Goal: Information Seeking & Learning: Learn about a topic

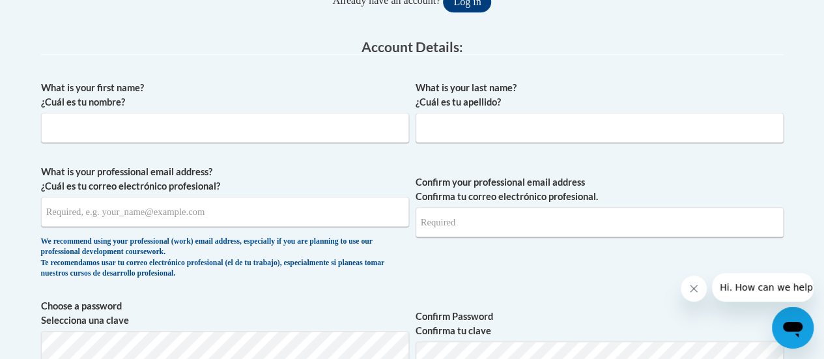
scroll to position [318, 0]
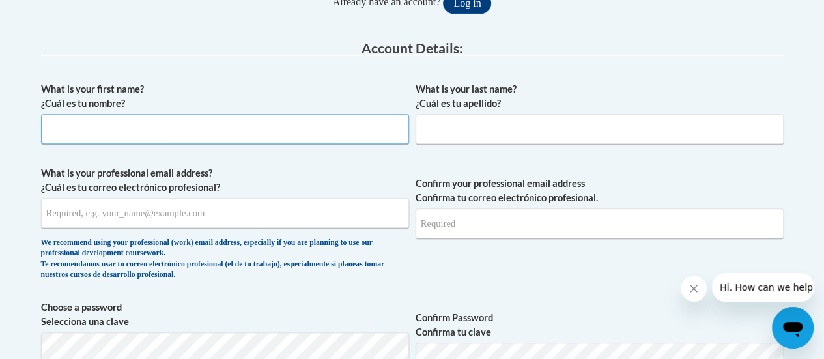
click at [313, 118] on input "What is your first name? ¿Cuál es tu nombre?" at bounding box center [225, 129] width 368 height 30
type input "Daena"
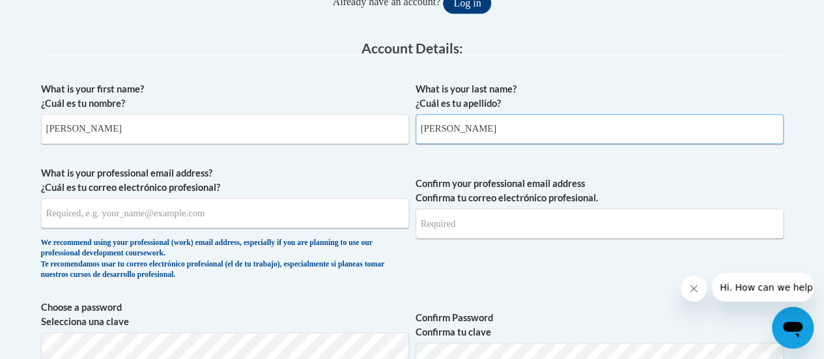
type input "Grycowski"
click at [242, 214] on input "What is your professional email address? ¿Cuál es tu correo electrónico profesi…" at bounding box center [225, 213] width 368 height 30
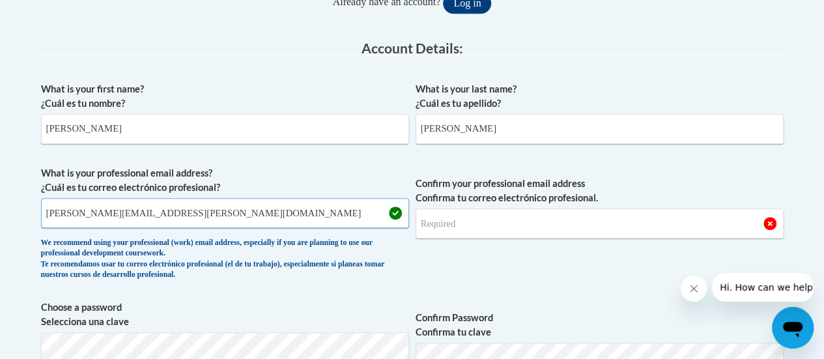
type input "daena.grycowski@rusd.org"
click at [468, 224] on input "Confirm your professional email address Confirma tu correo electrónico profesio…" at bounding box center [599, 223] width 368 height 30
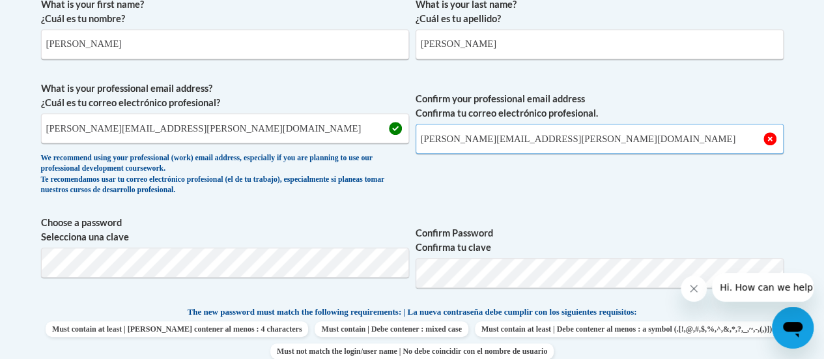
scroll to position [406, 0]
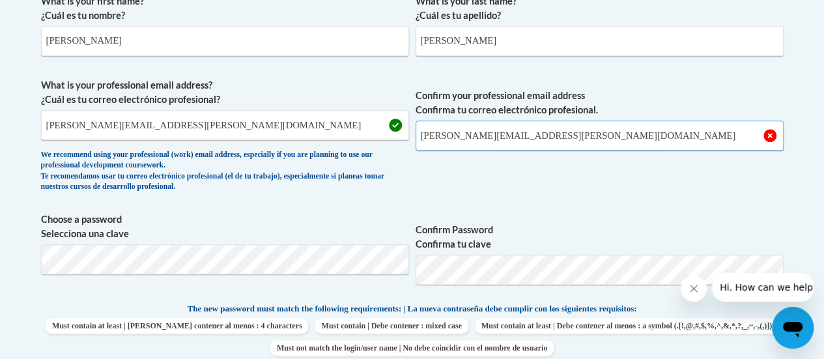
type input "daena.grycowski@rusd.org"
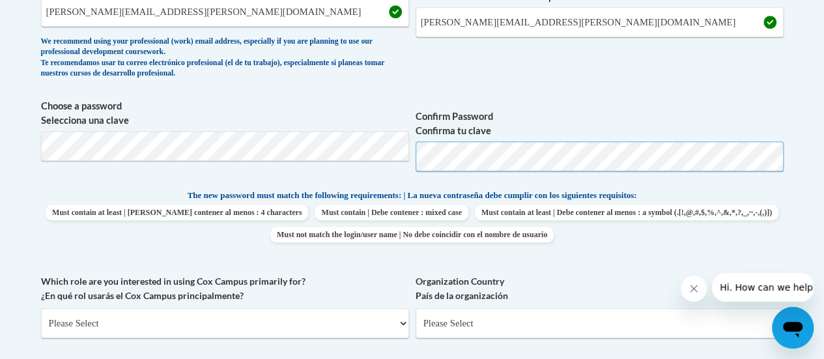
scroll to position [531, 0]
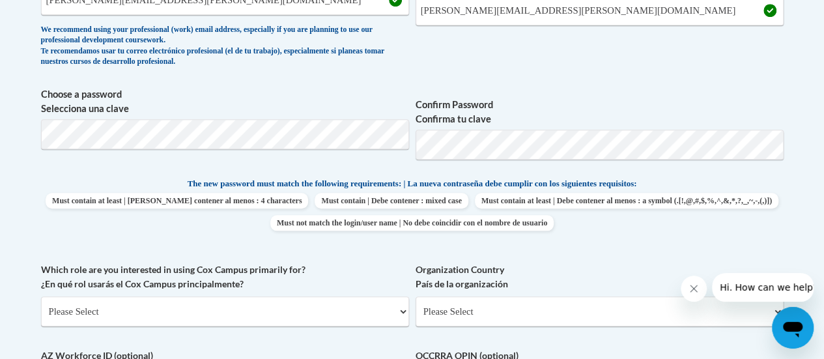
click at [585, 266] on label "Organization Country País de la organización" at bounding box center [599, 276] width 368 height 29
click at [585, 296] on select "Please Select United States | Estados Unidos Outside of the United States | Fue…" at bounding box center [599, 311] width 368 height 30
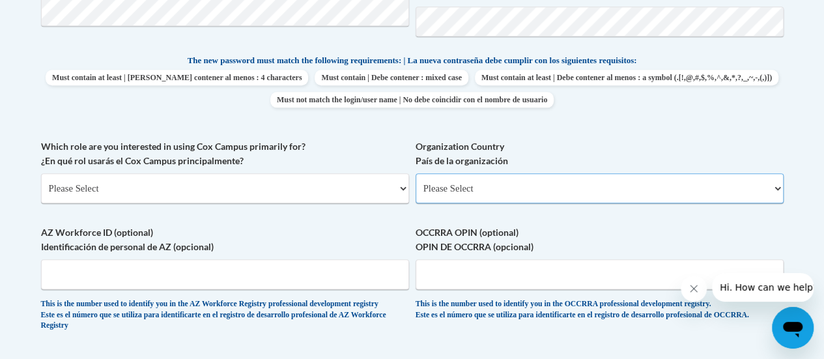
scroll to position [656, 0]
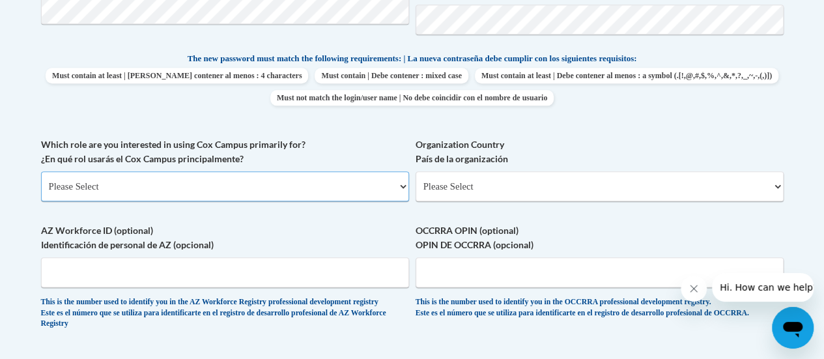
click at [260, 193] on select "Please Select College/University | Colegio/Universidad Community/Nonprofit Part…" at bounding box center [225, 186] width 368 height 30
select select "fbf2d438-af2f-41f8-98f1-81c410e29de3"
click at [41, 171] on select "Please Select College/University | Colegio/Universidad Community/Nonprofit Part…" at bounding box center [225, 186] width 368 height 30
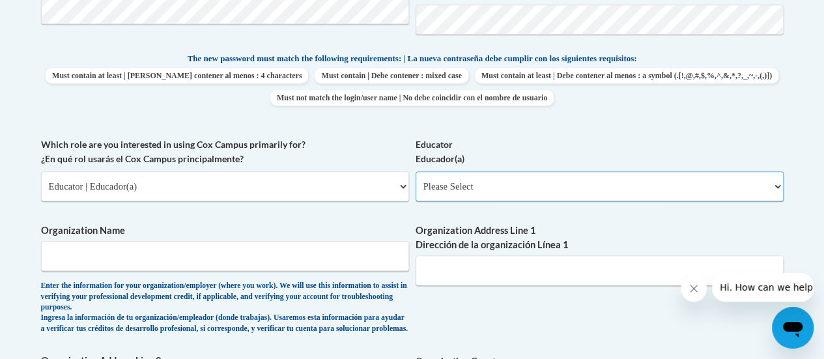
click at [524, 182] on select "Please Select Early Learning/Daycare Teacher/Family Home Care Provider | Maestr…" at bounding box center [599, 186] width 368 height 30
select select "8e40623d-54d0-45cd-9f92-5df65cd3f8cf"
click at [415, 171] on select "Please Select Early Learning/Daycare Teacher/Family Home Care Provider | Maestr…" at bounding box center [599, 186] width 368 height 30
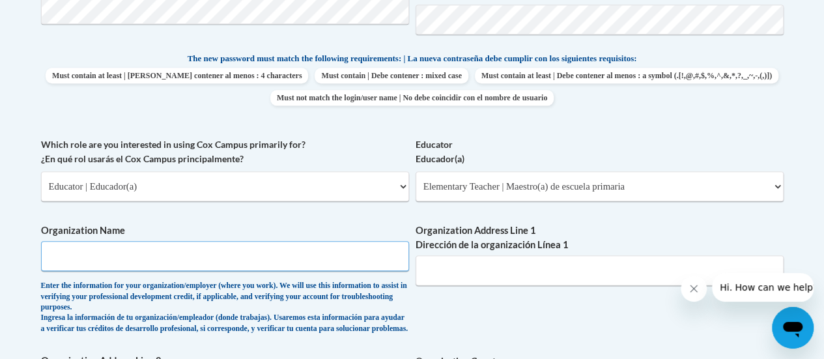
click at [189, 252] on input "Organization Name" at bounding box center [225, 256] width 368 height 30
type input "Racine Unified School District"
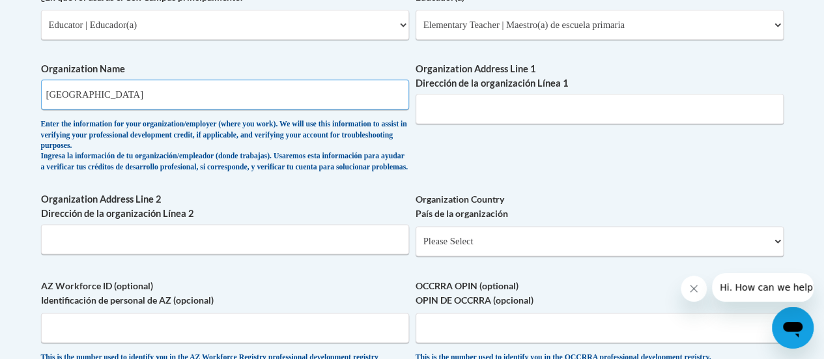
scroll to position [818, 0]
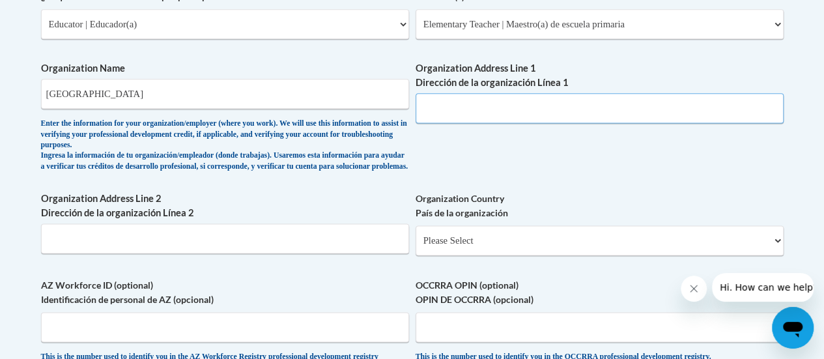
click at [495, 102] on input "Organization Address Line 1 Dirección de la organización Línea 1" at bounding box center [599, 108] width 368 height 30
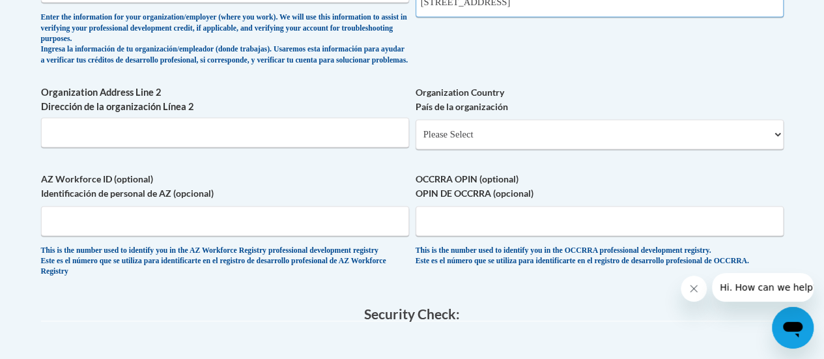
scroll to position [925, 0]
type input "3109 Mount Pleasant St, Racine, WI 53404"
click at [517, 148] on select "Please Select United States | Estados Unidos Outside of the United States | Fue…" at bounding box center [599, 134] width 368 height 30
select select "ad49bcad-a171-4b2e-b99c-48b446064914"
click at [415, 129] on select "Please Select United States | Estados Unidos Outside of the United States | Fue…" at bounding box center [599, 134] width 368 height 30
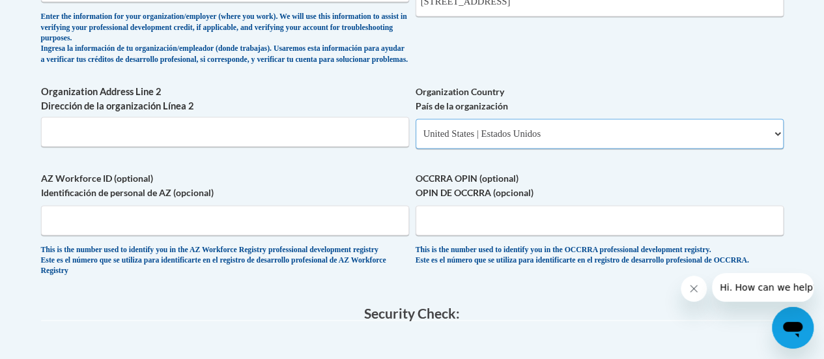
select select
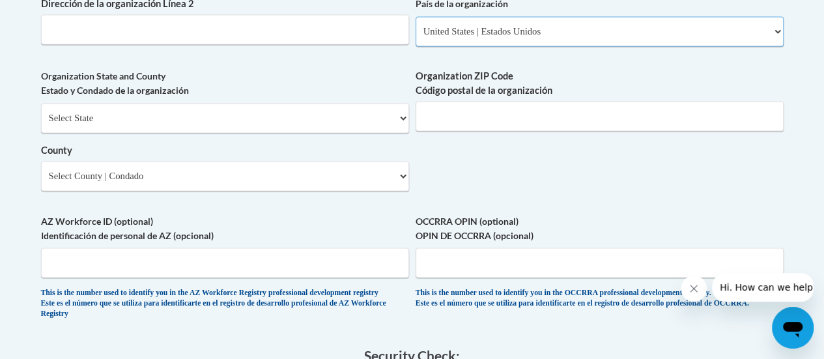
scroll to position [1032, 0]
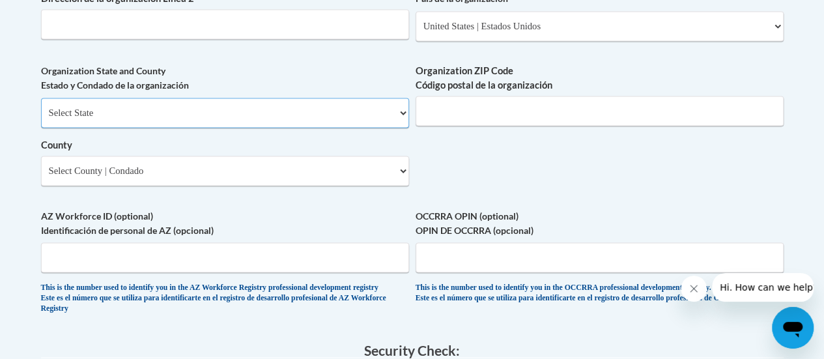
click at [387, 119] on select "Select State Alabama Alaska Arizona Arkansas California Colorado Connecticut De…" at bounding box center [225, 113] width 368 height 30
select select "Wisconsin"
click at [41, 107] on select "Select State Alabama Alaska Arizona Arkansas California Colorado Connecticut De…" at bounding box center [225, 113] width 368 height 30
click at [442, 121] on input "Organization ZIP Code Código postal de la organización" at bounding box center [599, 111] width 368 height 30
type input "53404"
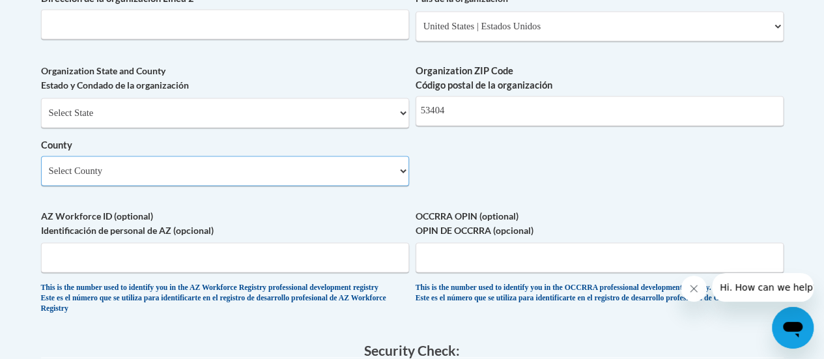
click at [255, 176] on select "Select County Adams Ashland Barron Bayfield Brown Buffalo Burnett Calumet Chipp…" at bounding box center [225, 171] width 368 height 30
select select "Racine"
click at [41, 165] on select "Select County Adams Ashland Barron Bayfield Brown Buffalo Burnett Calumet Chipp…" at bounding box center [225, 171] width 368 height 30
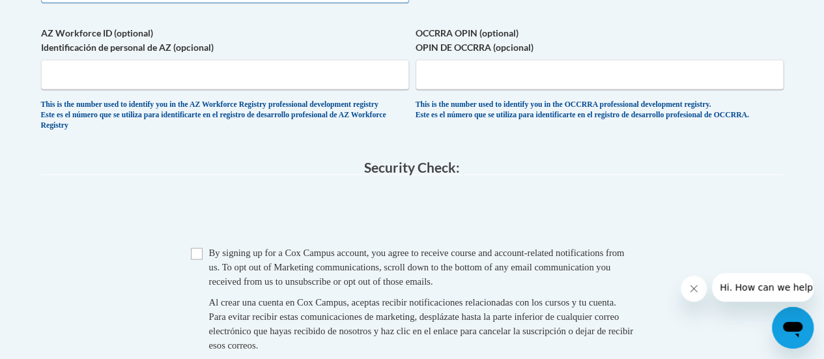
scroll to position [1219, 0]
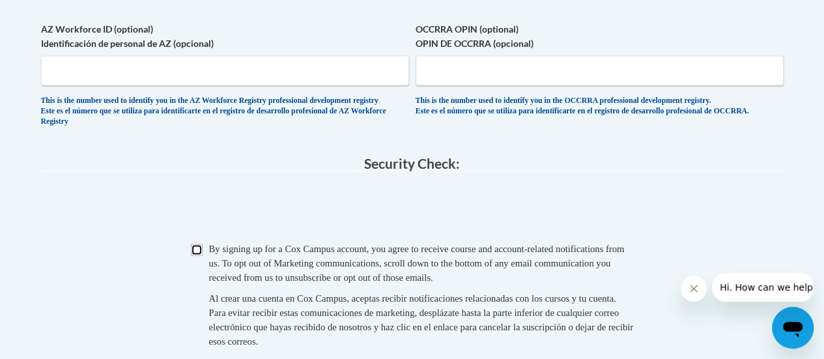
click at [197, 255] on input "Checkbox" at bounding box center [197, 250] width 12 height 12
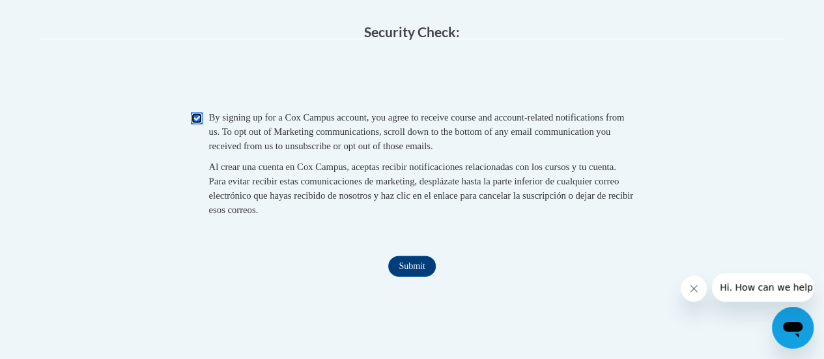
scroll to position [1356, 0]
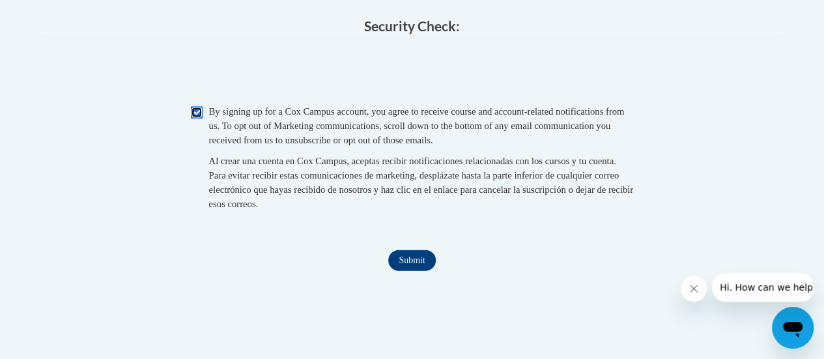
click at [192, 119] on input "Checkbox" at bounding box center [197, 113] width 12 height 12
checkbox input "false"
click at [399, 271] on input "Submit" at bounding box center [411, 260] width 47 height 21
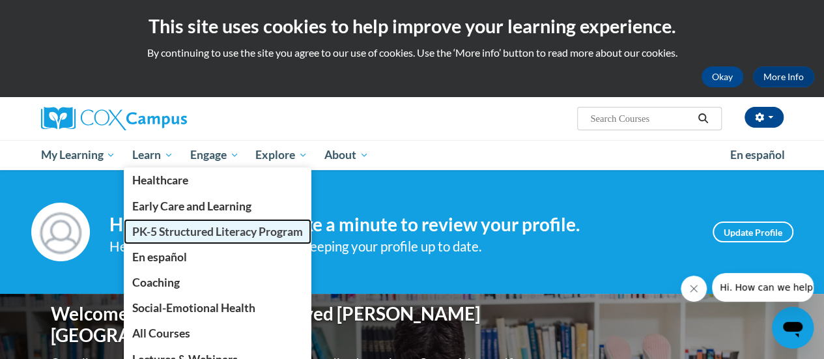
click at [154, 239] on link "PK-5 Structured Literacy Program" at bounding box center [218, 231] width 188 height 25
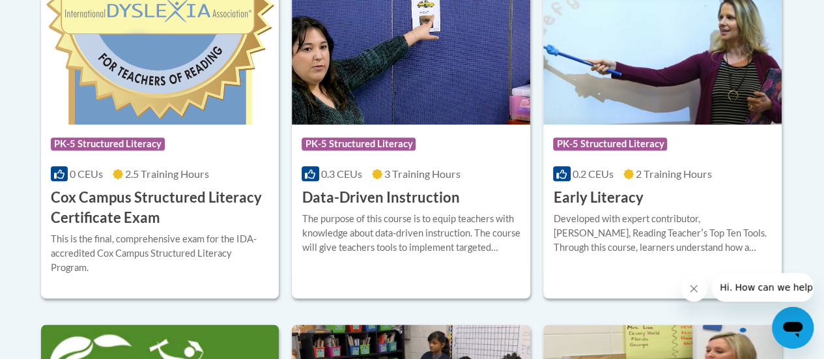
scroll to position [617, 0]
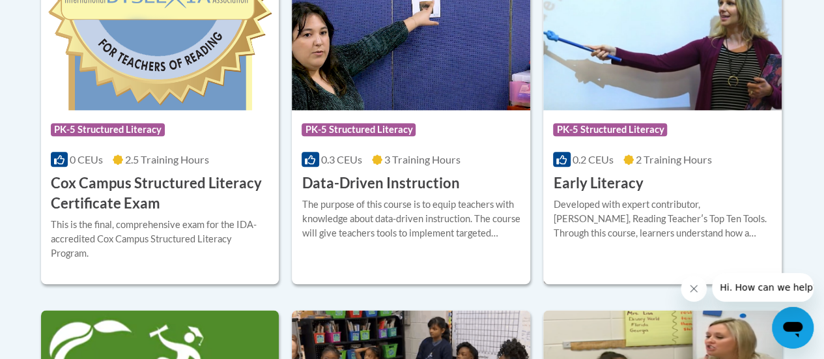
click at [658, 181] on div "Course Category: PK-5 Structured Literacy 0.2 CEUs 2 Training Hours COURSE Earl…" at bounding box center [662, 151] width 238 height 83
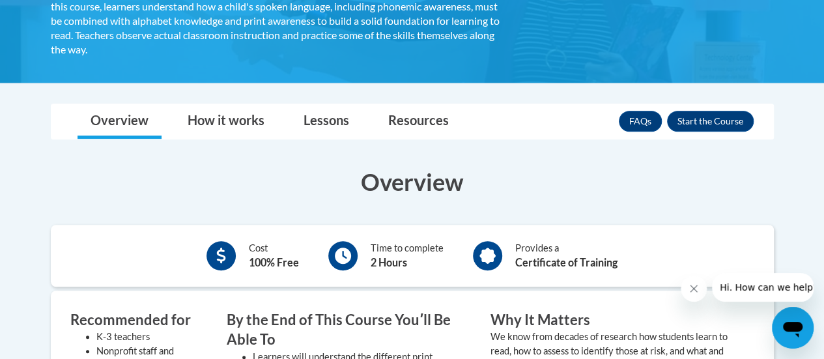
scroll to position [287, 0]
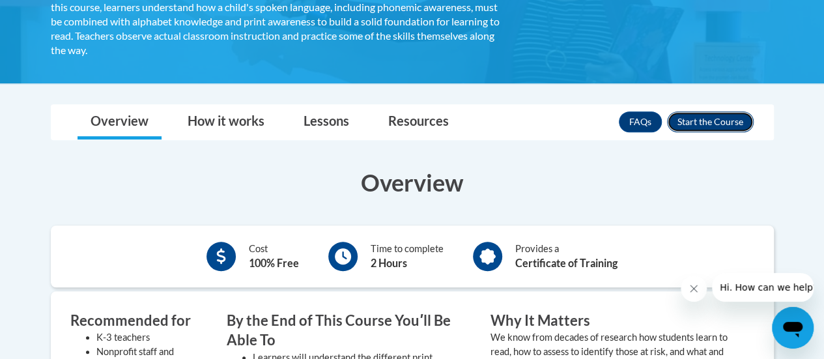
click at [697, 130] on button "Enroll" at bounding box center [710, 121] width 87 height 21
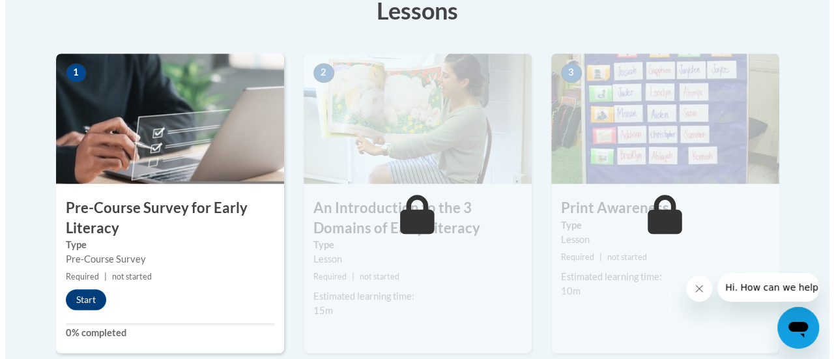
scroll to position [385, 0]
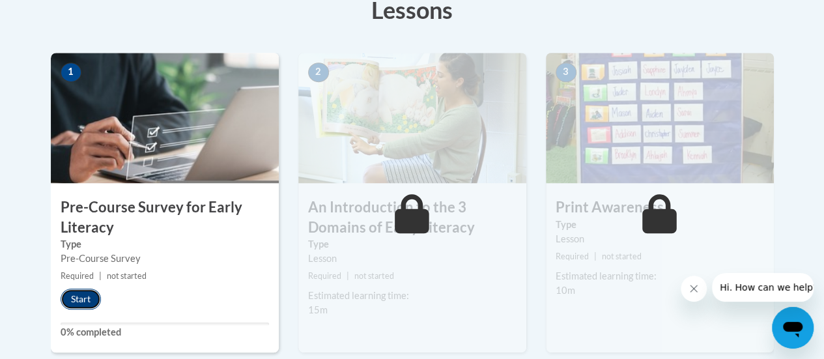
click at [82, 294] on button "Start" at bounding box center [81, 298] width 40 height 21
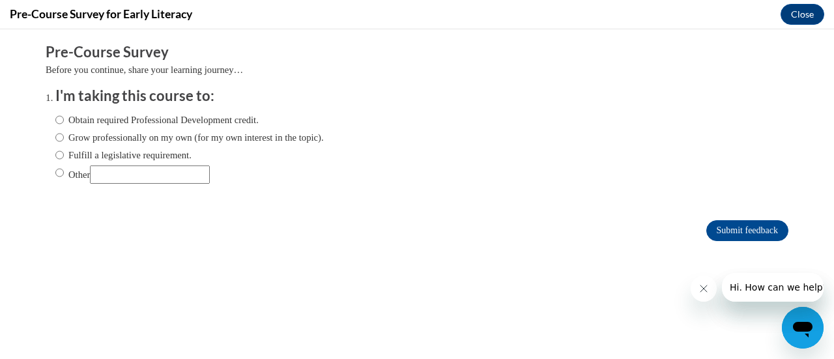
scroll to position [0, 0]
click at [46, 137] on ol "I'm taking this course to: Obtain required Professional Development credit. Gro…" at bounding box center [427, 145] width 762 height 118
click at [55, 137] on input "Grow professionally on my own (for my own interest in the topic)." at bounding box center [59, 137] width 8 height 14
radio input "true"
click at [711, 230] on input "Submit feedback" at bounding box center [747, 230] width 82 height 21
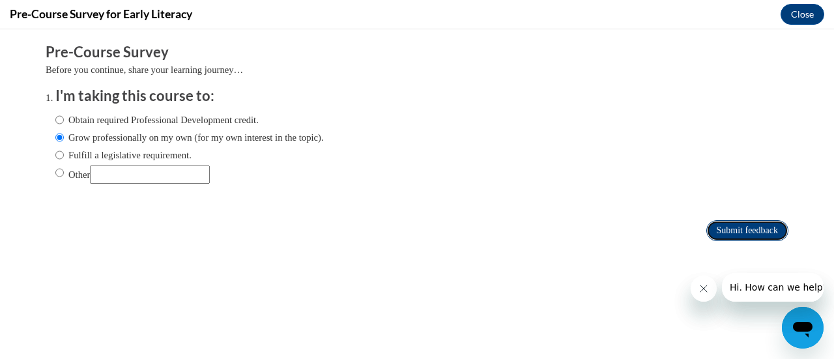
click at [711, 230] on input "Submit feedback" at bounding box center [747, 230] width 82 height 21
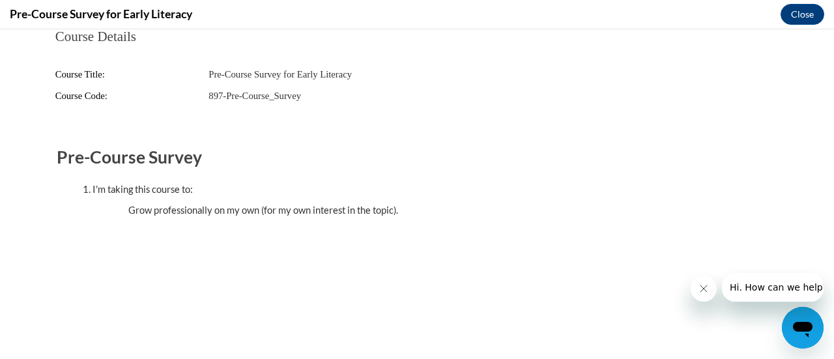
click at [710, 280] on button "Close message from company" at bounding box center [703, 288] width 26 height 26
click at [704, 290] on icon "Close message from company" at bounding box center [702, 288] width 7 height 7
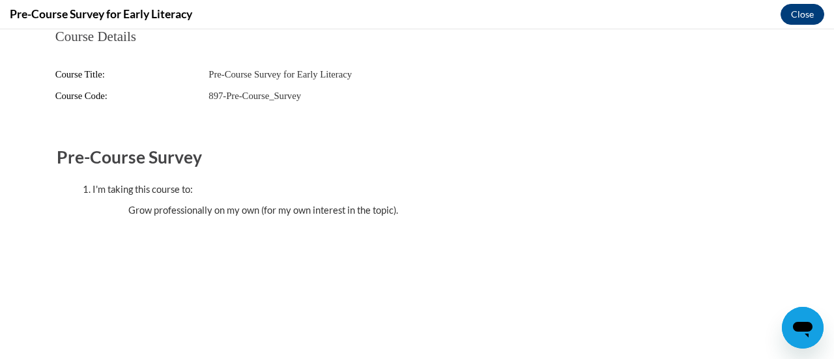
click at [800, 16] on button "Close" at bounding box center [802, 14] width 44 height 21
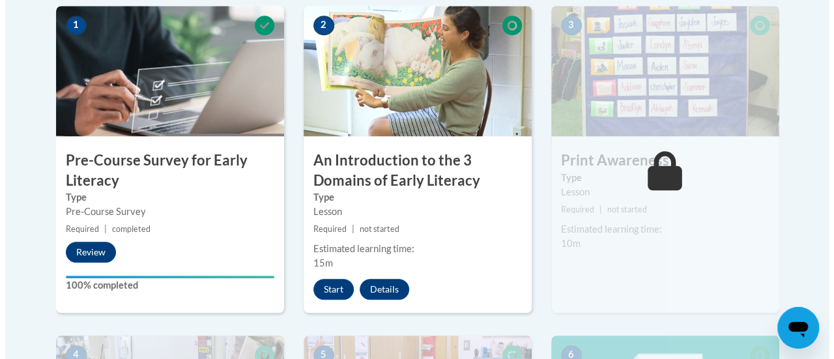
scroll to position [441, 0]
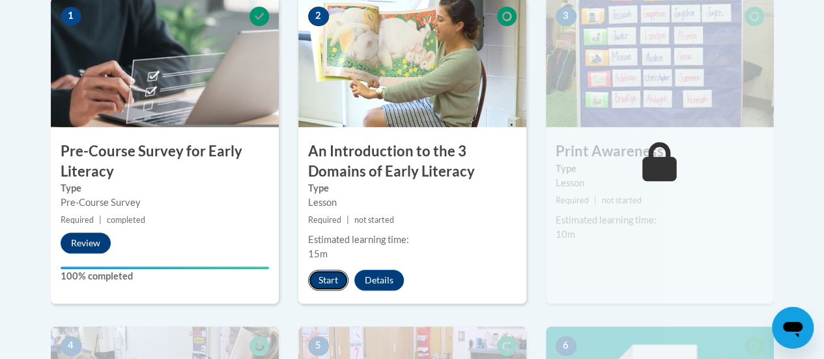
click at [314, 281] on button "Start" at bounding box center [328, 280] width 40 height 21
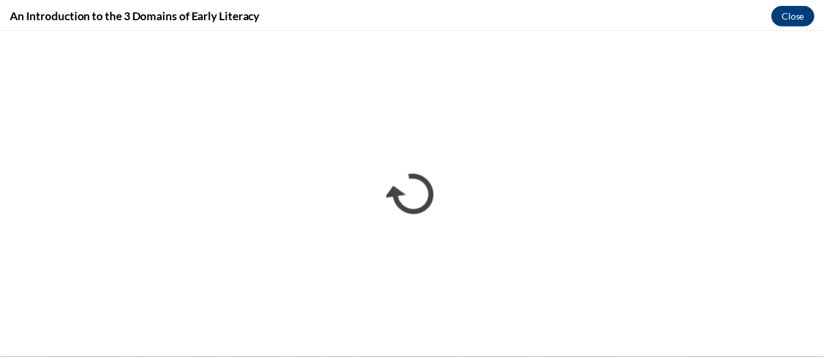
scroll to position [0, 0]
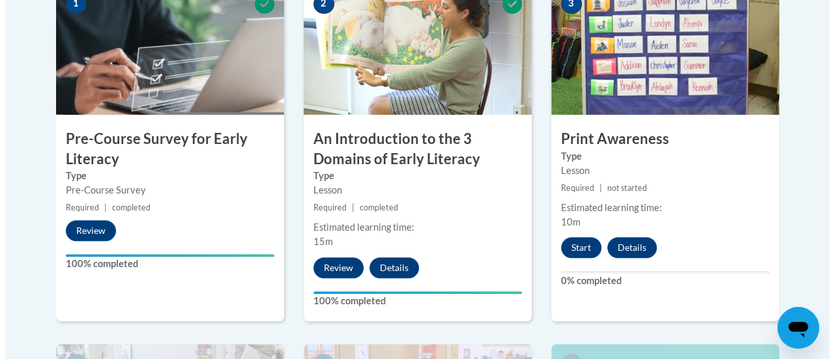
scroll to position [454, 0]
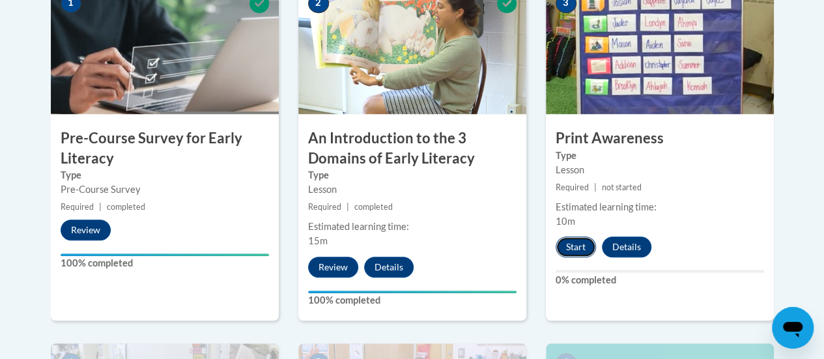
click at [570, 244] on button "Start" at bounding box center [575, 246] width 40 height 21
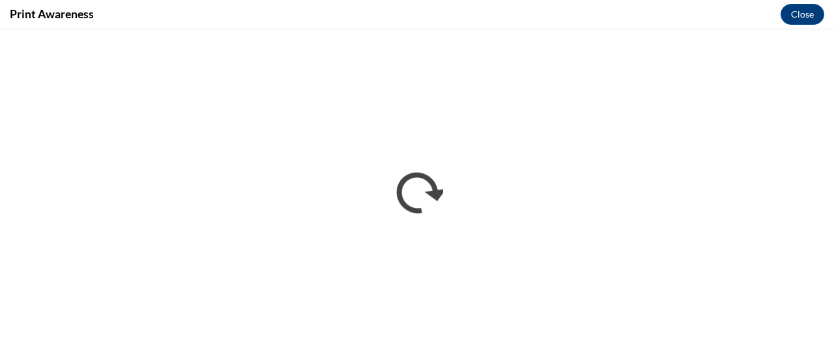
scroll to position [0, 0]
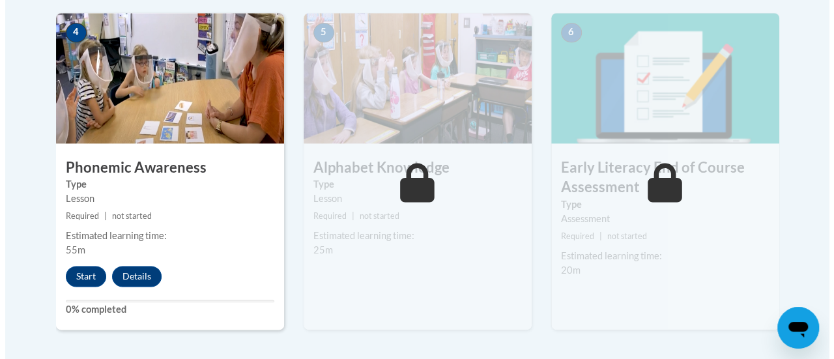
scroll to position [759, 0]
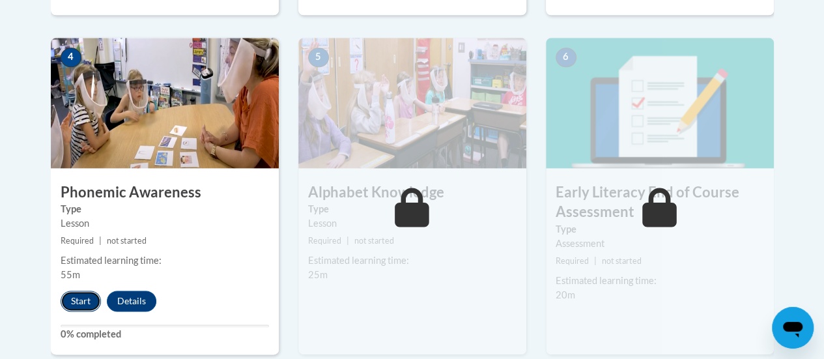
click at [73, 295] on button "Start" at bounding box center [81, 300] width 40 height 21
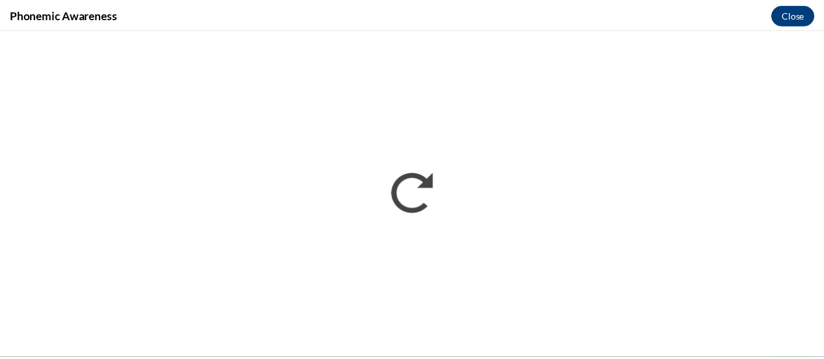
scroll to position [0, 0]
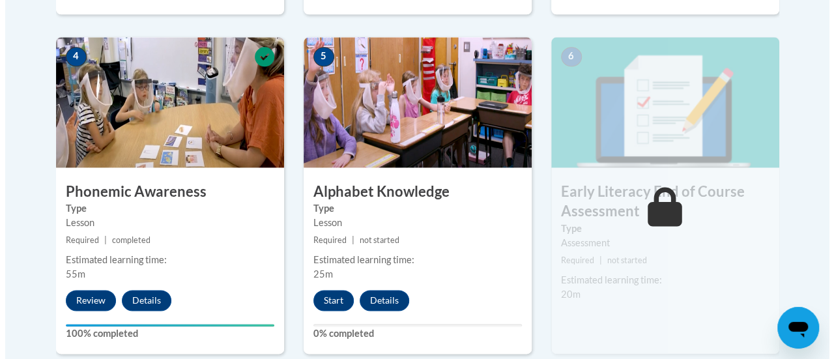
scroll to position [752, 0]
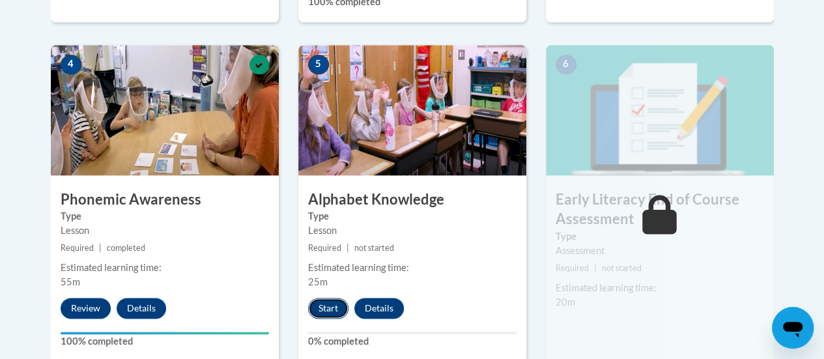
click at [325, 305] on button "Start" at bounding box center [328, 308] width 40 height 21
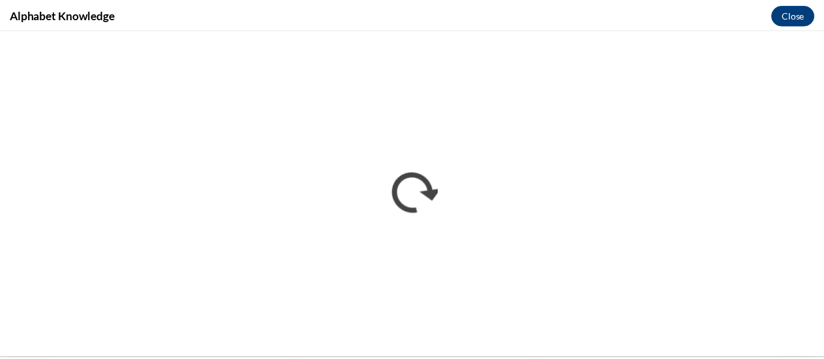
scroll to position [0, 0]
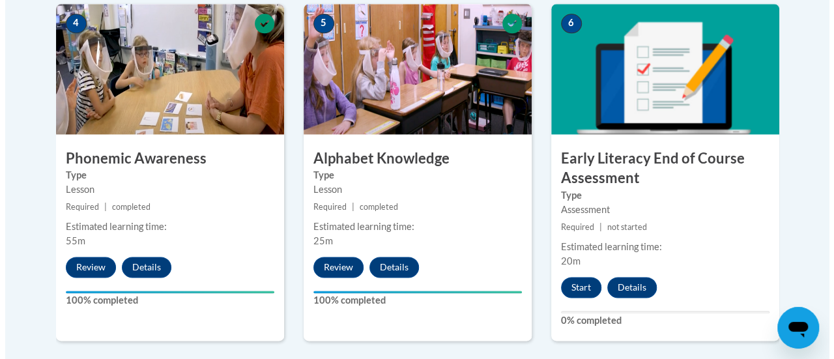
scroll to position [791, 0]
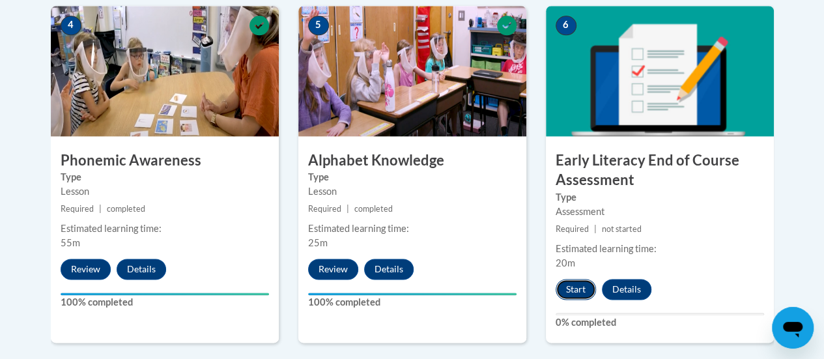
click at [572, 290] on button "Start" at bounding box center [575, 289] width 40 height 21
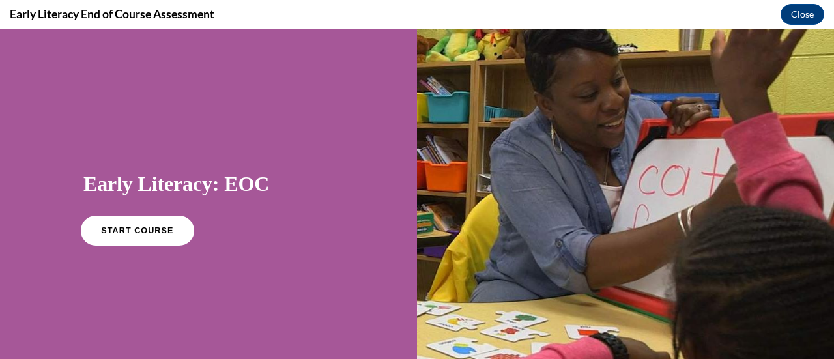
scroll to position [1, 0]
click at [124, 235] on link "START COURSE" at bounding box center [137, 230] width 113 height 30
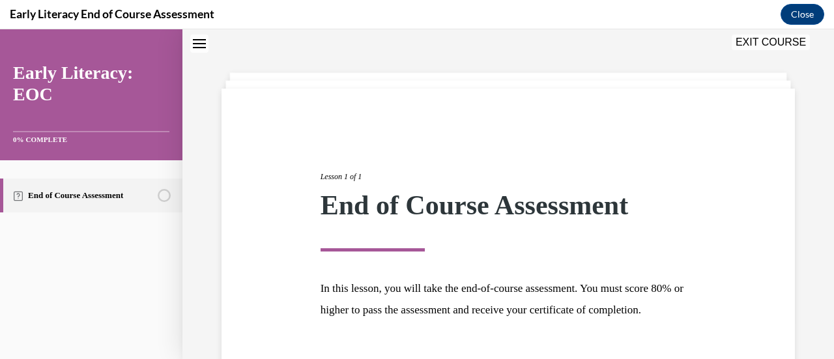
scroll to position [152, 0]
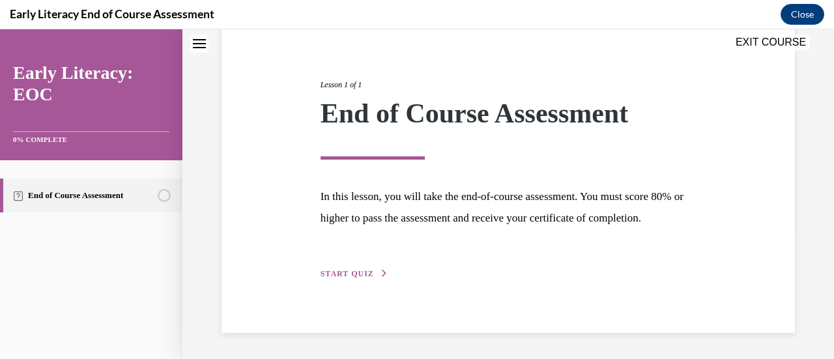
click at [356, 271] on span "START QUIZ" at bounding box center [346, 273] width 53 height 9
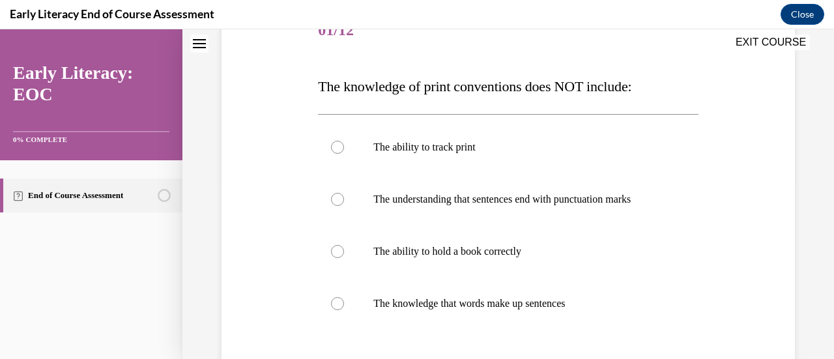
scroll to position [177, 0]
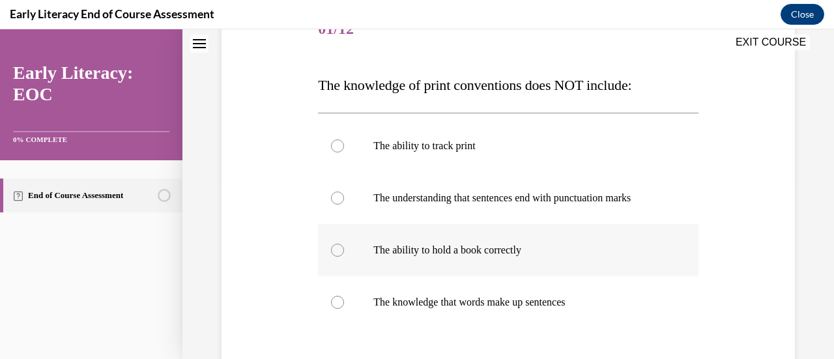
click at [353, 263] on div at bounding box center [508, 250] width 380 height 52
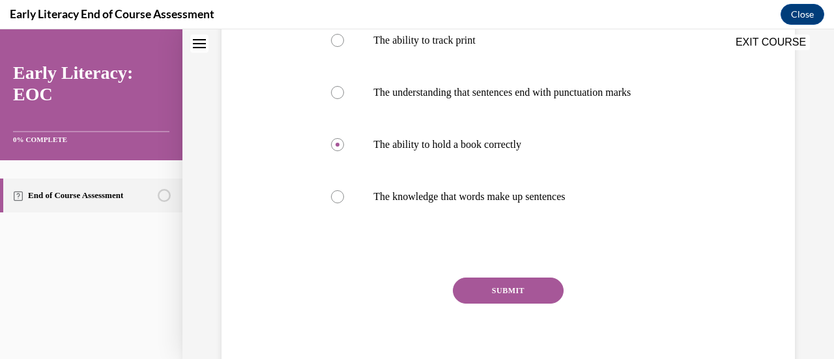
click at [463, 285] on button "SUBMIT" at bounding box center [508, 290] width 111 height 26
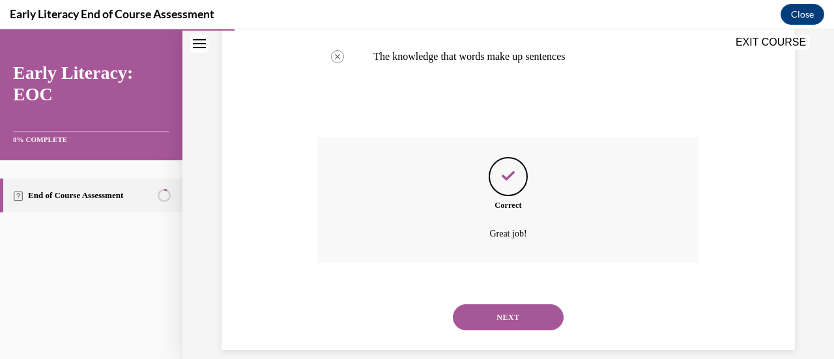
scroll to position [439, 0]
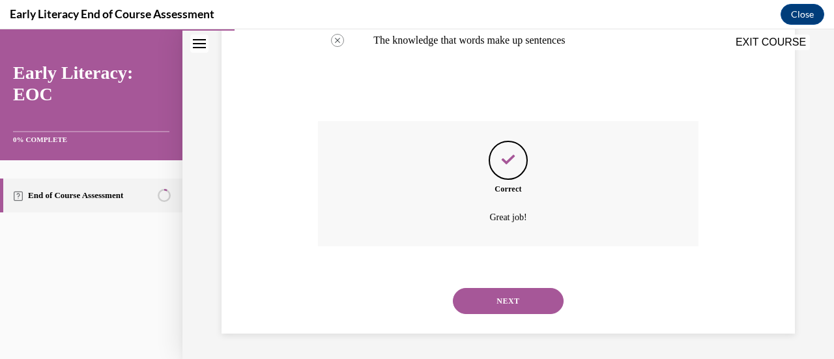
click at [502, 302] on button "NEXT" at bounding box center [508, 301] width 111 height 26
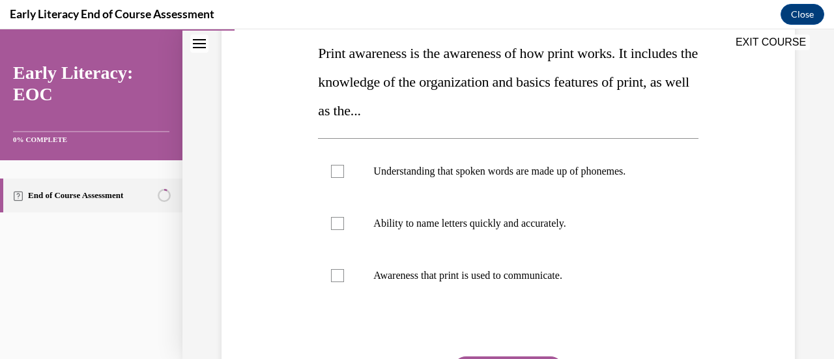
scroll to position [210, 0]
click at [348, 283] on div at bounding box center [508, 275] width 380 height 52
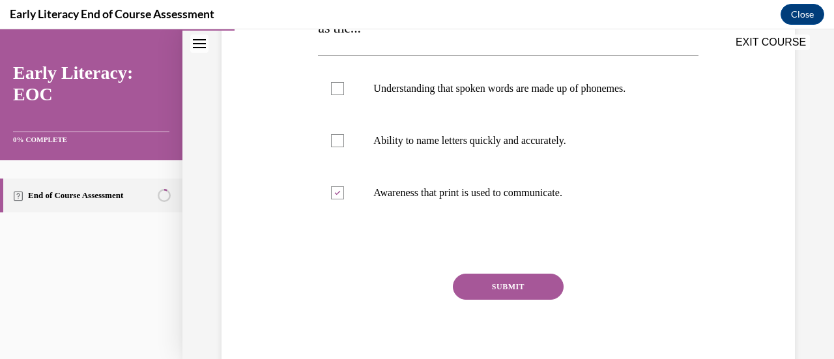
click at [471, 283] on button "SUBMIT" at bounding box center [508, 287] width 111 height 26
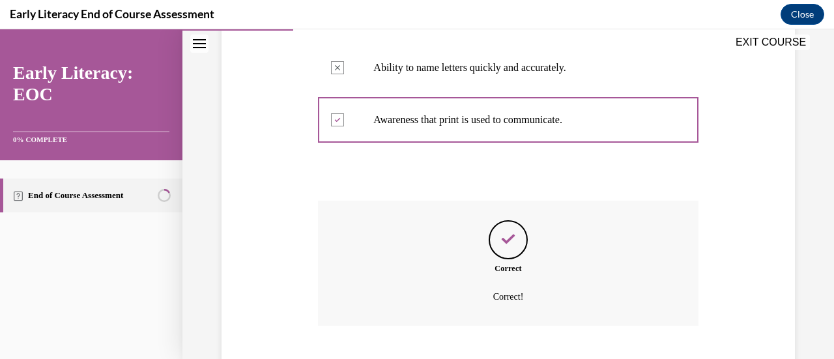
scroll to position [444, 0]
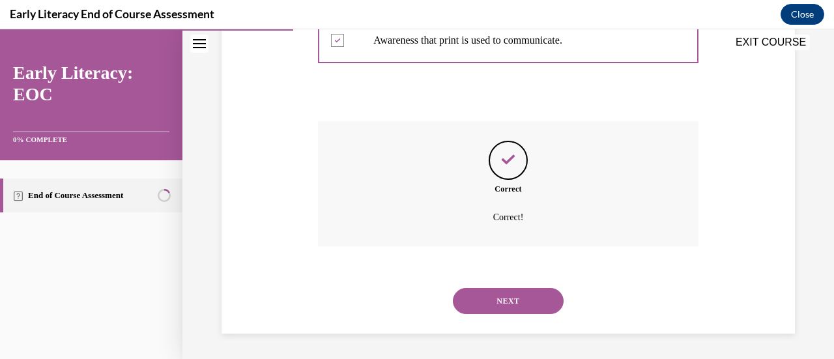
click at [494, 301] on button "NEXT" at bounding box center [508, 301] width 111 height 26
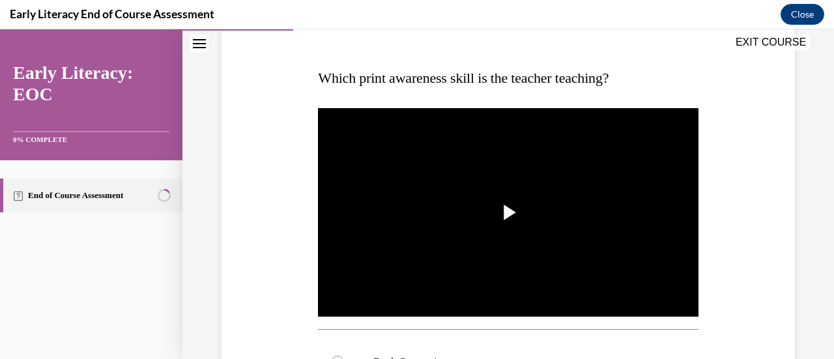
scroll to position [185, 0]
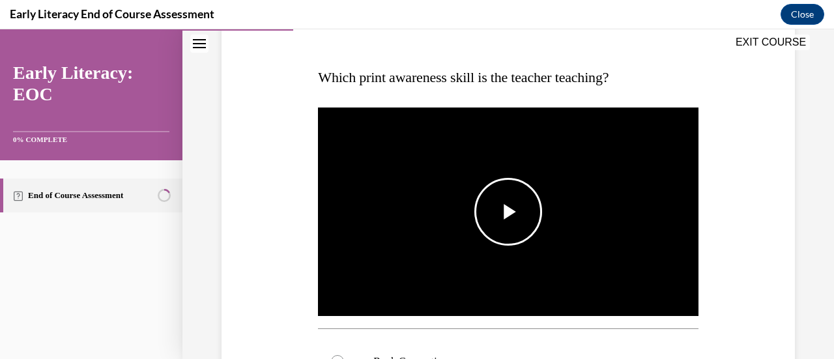
click at [508, 212] on span "Video player" at bounding box center [508, 212] width 0 height 0
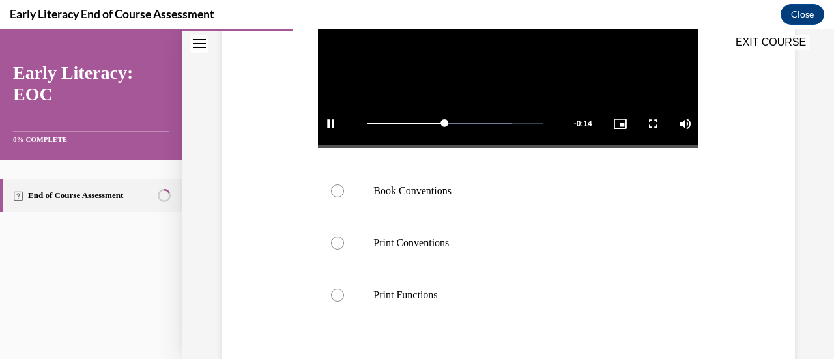
scroll to position [355, 0]
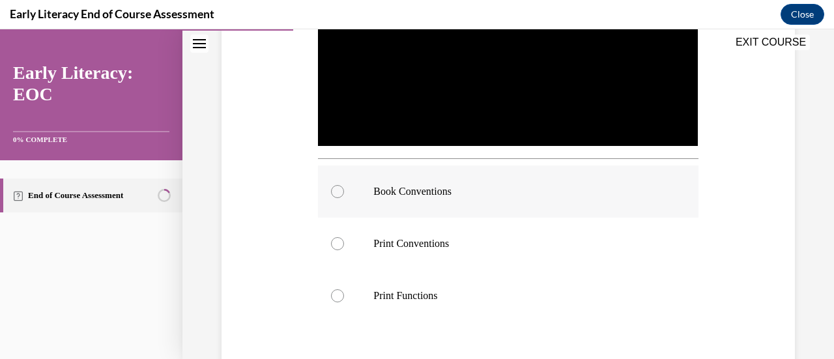
click at [430, 193] on p "Book Conventions" at bounding box center [519, 191] width 292 height 13
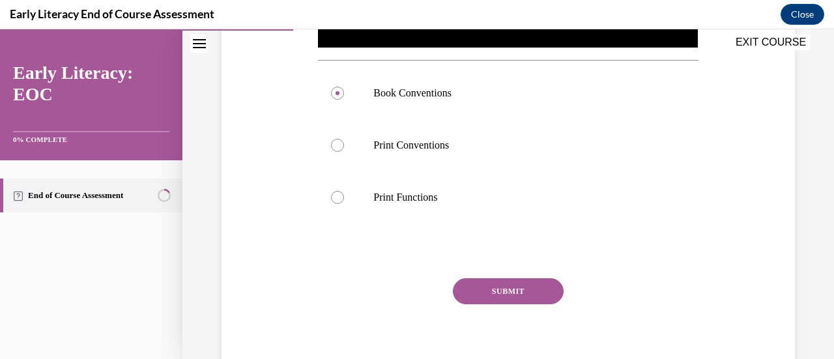
click at [482, 290] on button "SUBMIT" at bounding box center [508, 291] width 111 height 26
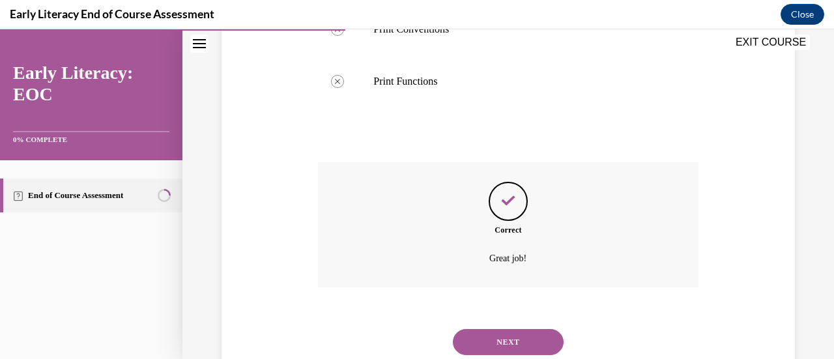
scroll to position [606, 0]
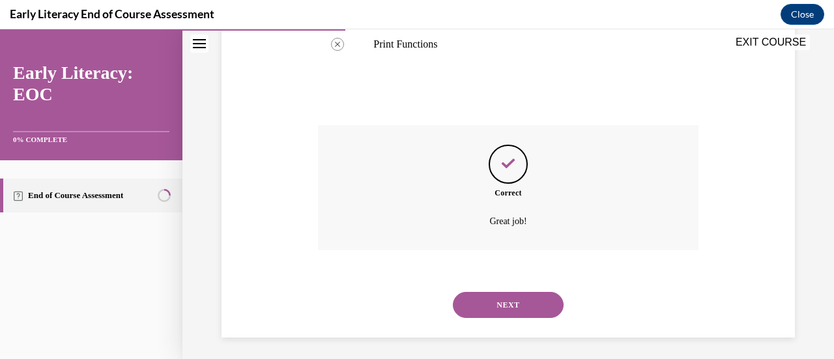
click at [490, 298] on button "NEXT" at bounding box center [508, 305] width 111 height 26
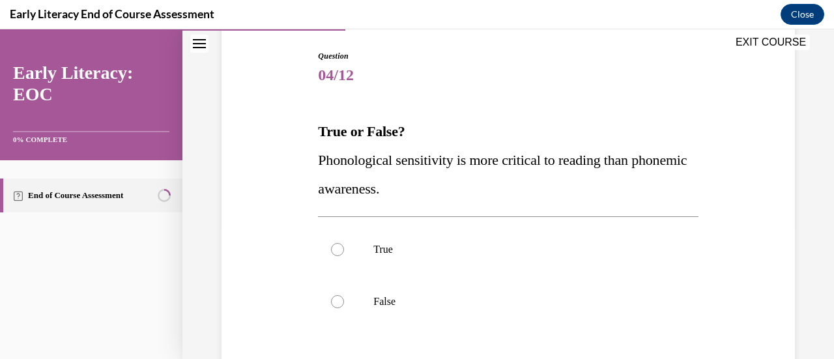
scroll to position [136, 0]
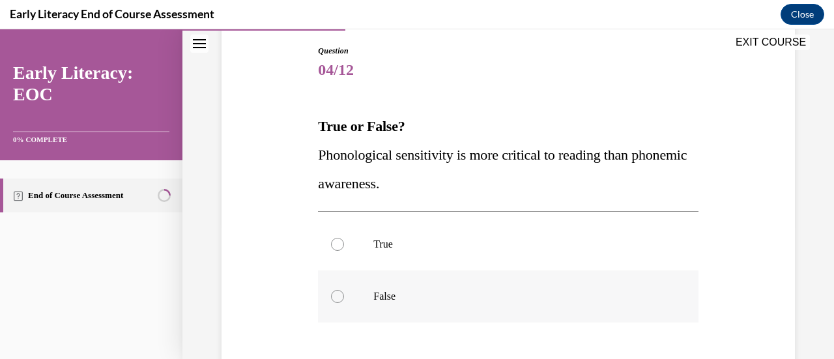
click at [453, 296] on p "False" at bounding box center [519, 296] width 292 height 13
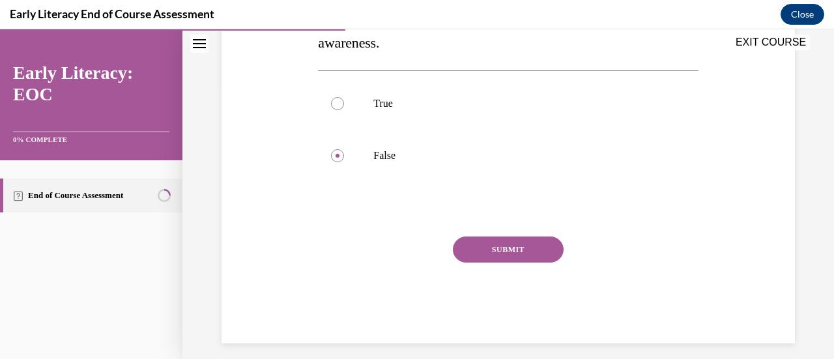
click at [487, 249] on button "SUBMIT" at bounding box center [508, 249] width 111 height 26
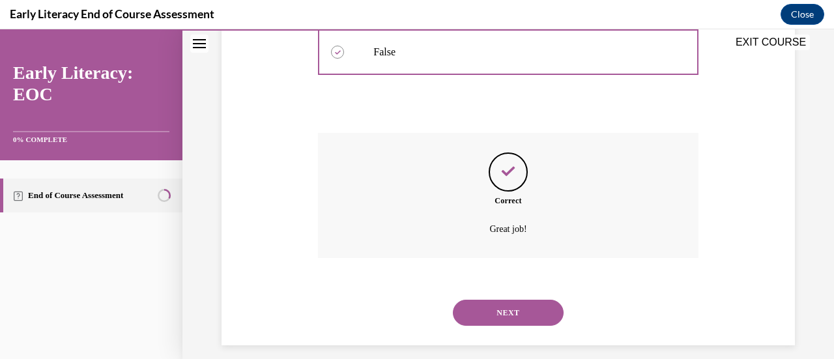
scroll to position [392, 0]
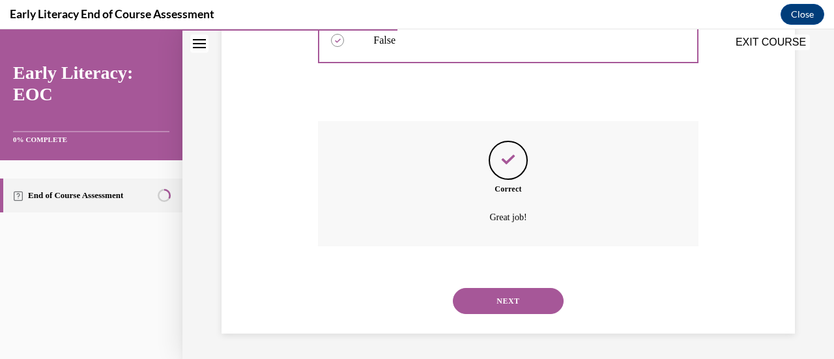
click at [498, 292] on button "NEXT" at bounding box center [508, 301] width 111 height 26
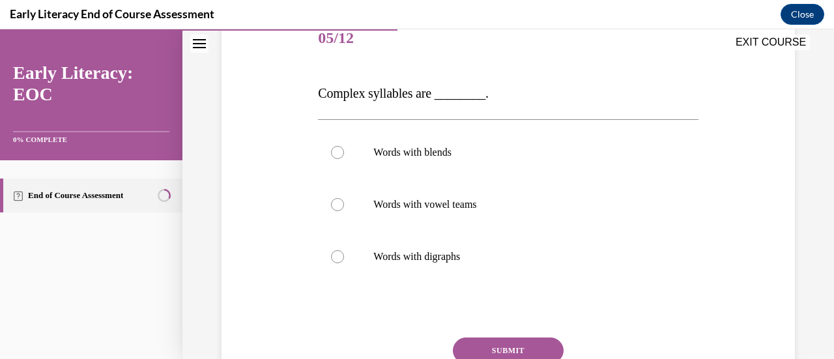
scroll to position [169, 0]
click at [337, 150] on div at bounding box center [337, 151] width 13 height 13
click at [486, 341] on button "SUBMIT" at bounding box center [508, 350] width 111 height 26
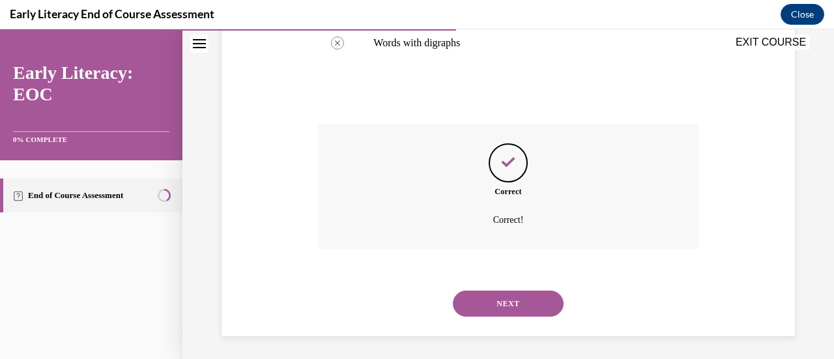
scroll to position [384, 0]
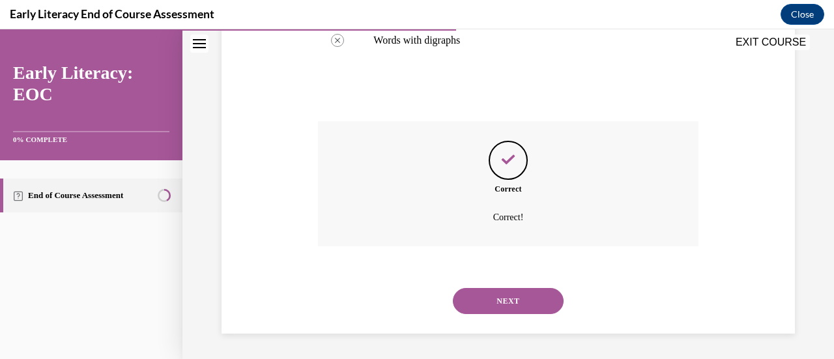
click at [501, 296] on button "NEXT" at bounding box center [508, 301] width 111 height 26
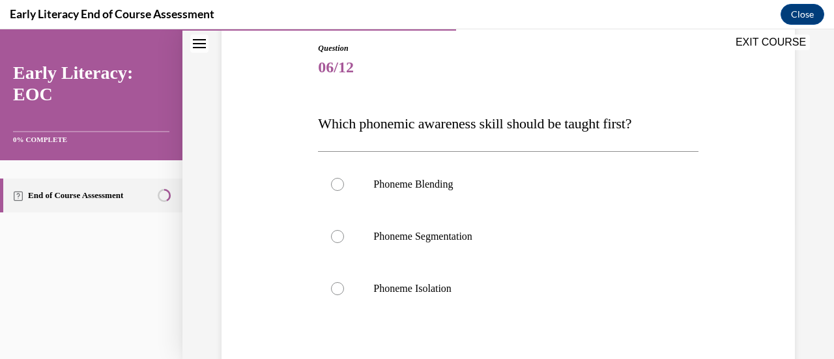
scroll to position [155, 0]
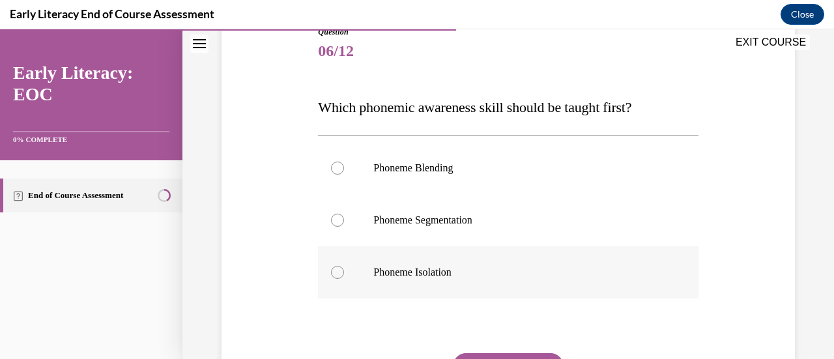
click at [350, 287] on div at bounding box center [508, 272] width 380 height 52
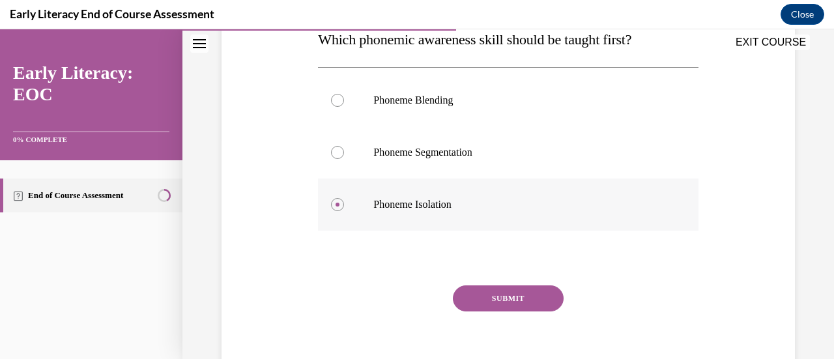
click at [503, 292] on button "SUBMIT" at bounding box center [508, 298] width 111 height 26
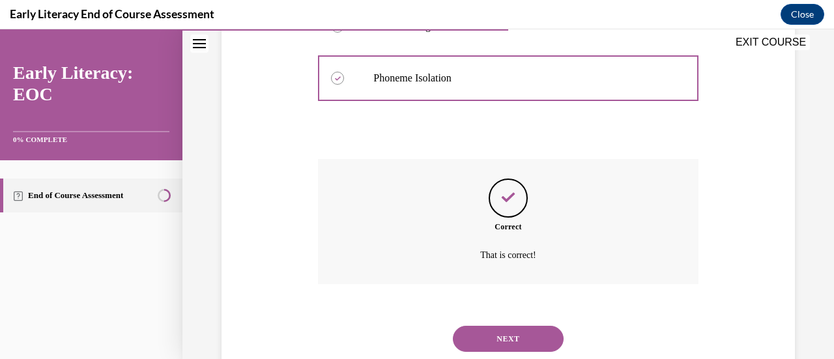
scroll to position [387, 0]
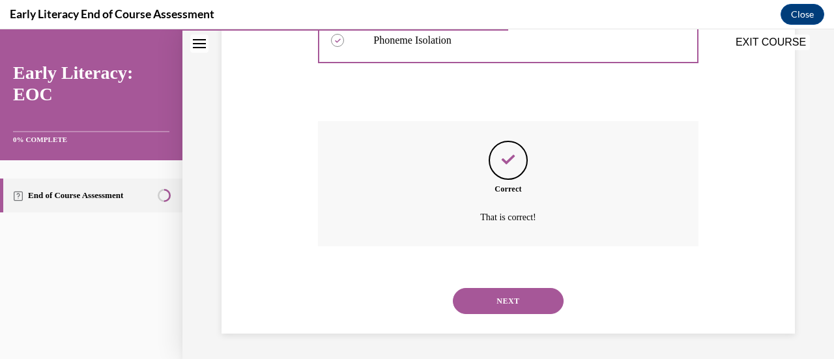
click at [498, 300] on button "NEXT" at bounding box center [508, 301] width 111 height 26
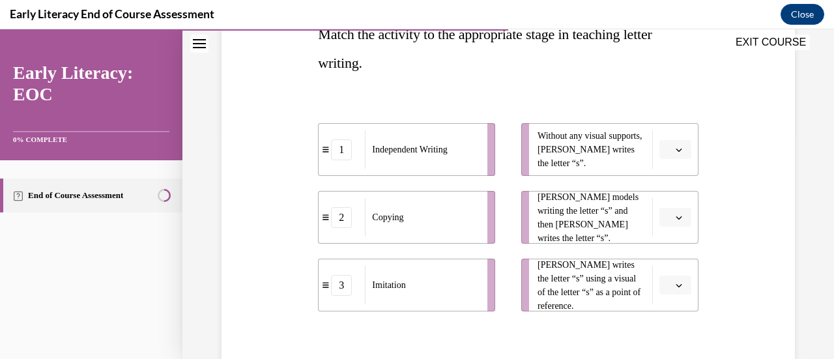
scroll to position [229, 0]
click at [498, 300] on ul "1 Independent Writing 2 Copying 3 Imitation" at bounding box center [413, 216] width 190 height 188
click at [675, 147] on span "button" at bounding box center [678, 149] width 9 height 9
click at [665, 197] on div "1" at bounding box center [665, 204] width 32 height 26
click at [675, 218] on icon "button" at bounding box center [678, 217] width 6 height 3
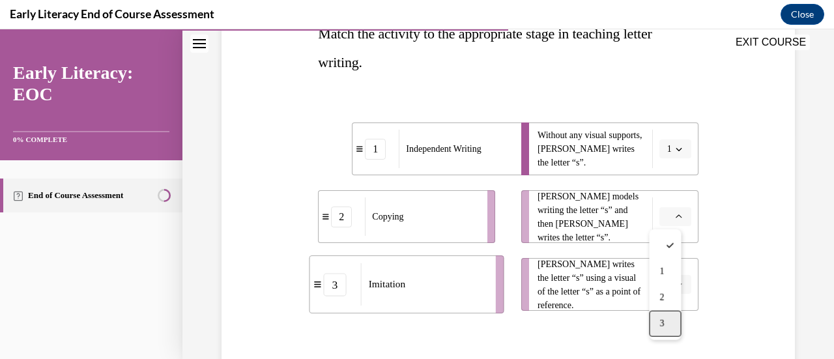
click at [671, 321] on div "3" at bounding box center [665, 324] width 32 height 26
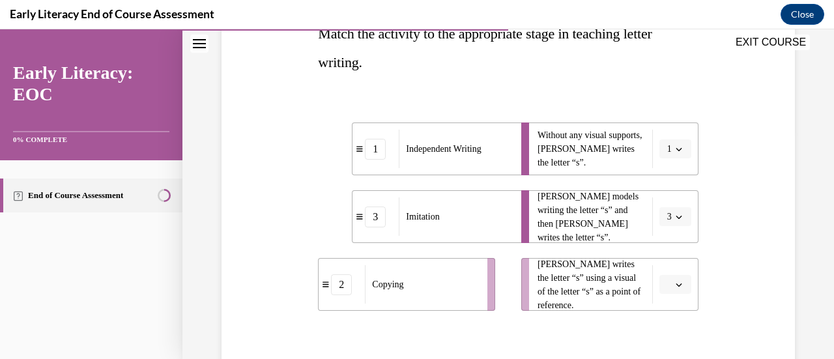
click at [675, 281] on icon "button" at bounding box center [678, 284] width 7 height 7
click at [659, 219] on div "2" at bounding box center [665, 229] width 32 height 26
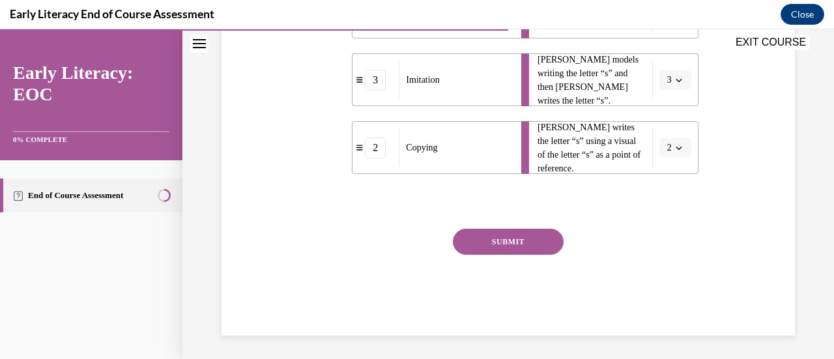
click at [537, 236] on button "SUBMIT" at bounding box center [508, 242] width 111 height 26
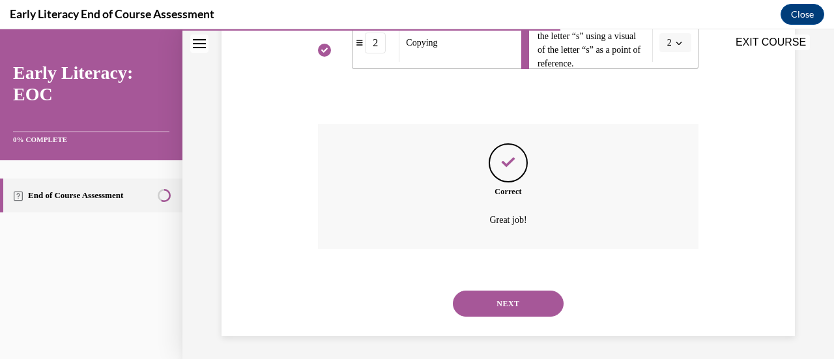
scroll to position [473, 0]
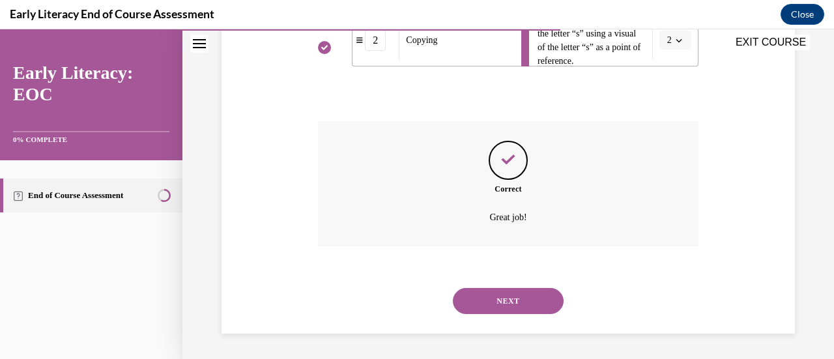
click at [509, 301] on button "NEXT" at bounding box center [508, 301] width 111 height 26
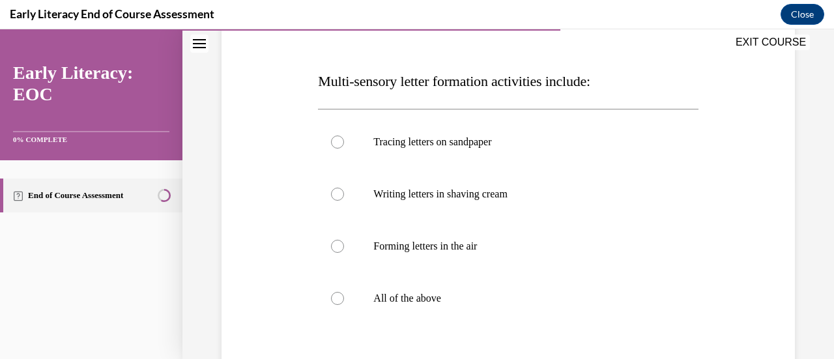
scroll to position [182, 0]
click at [341, 298] on div at bounding box center [337, 297] width 13 height 13
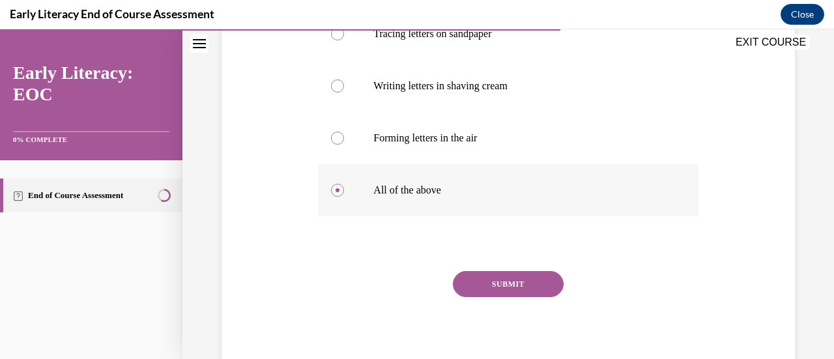
scroll to position [290, 0]
click at [482, 282] on button "SUBMIT" at bounding box center [508, 283] width 111 height 26
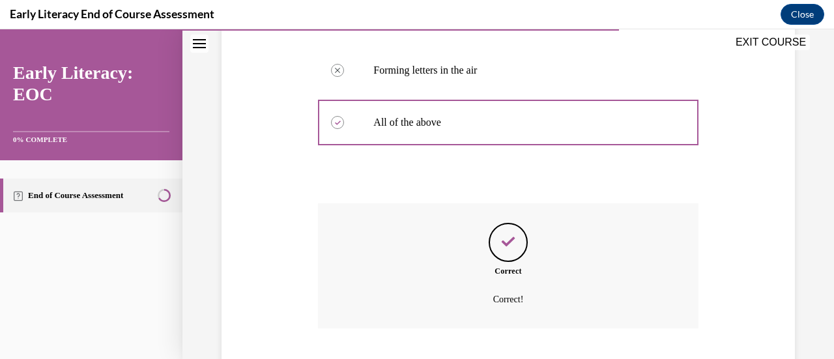
scroll to position [439, 0]
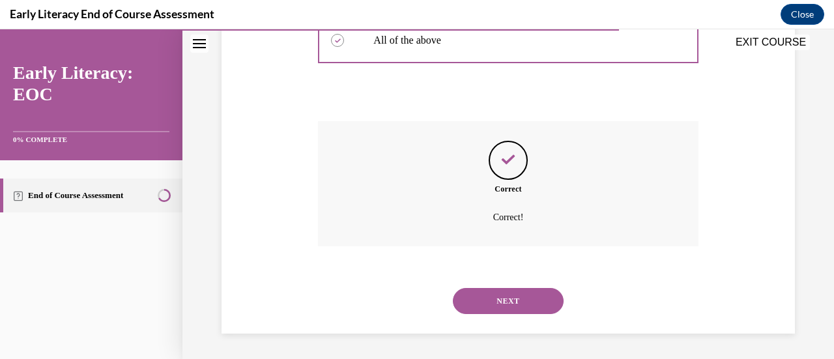
click at [498, 308] on button "NEXT" at bounding box center [508, 301] width 111 height 26
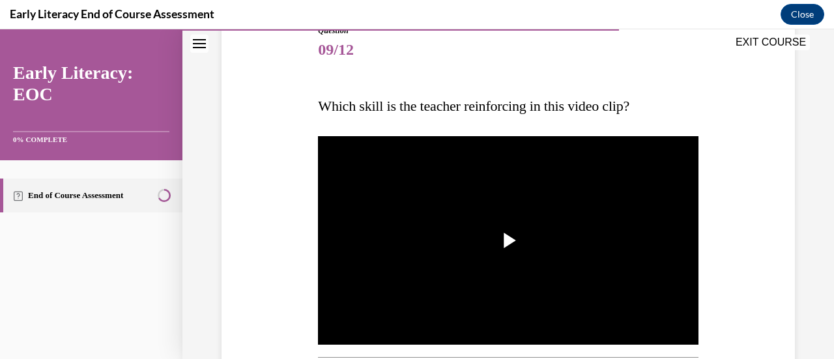
scroll to position [159, 0]
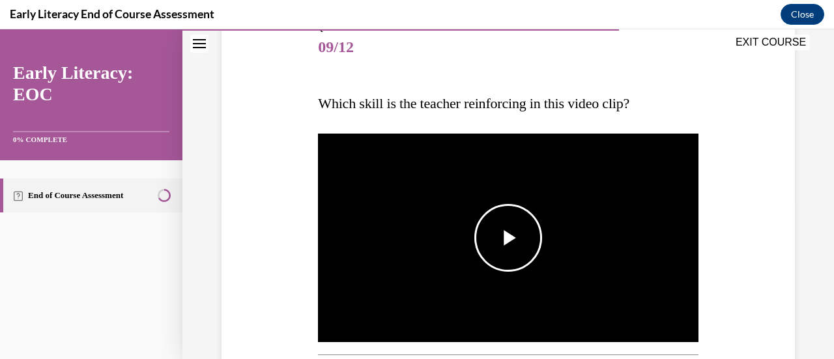
click at [508, 238] on span "Video player" at bounding box center [508, 238] width 0 height 0
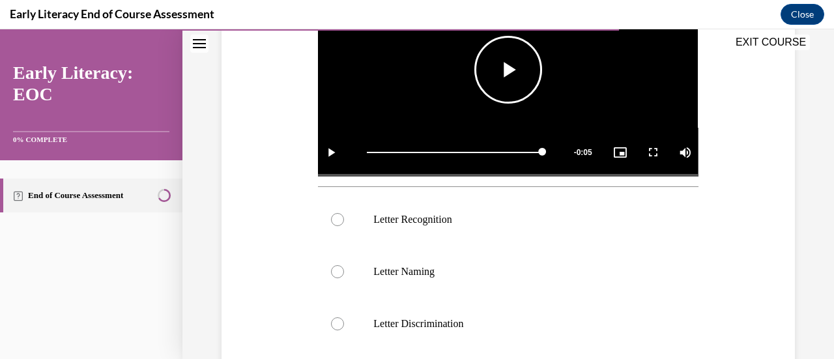
scroll to position [333, 0]
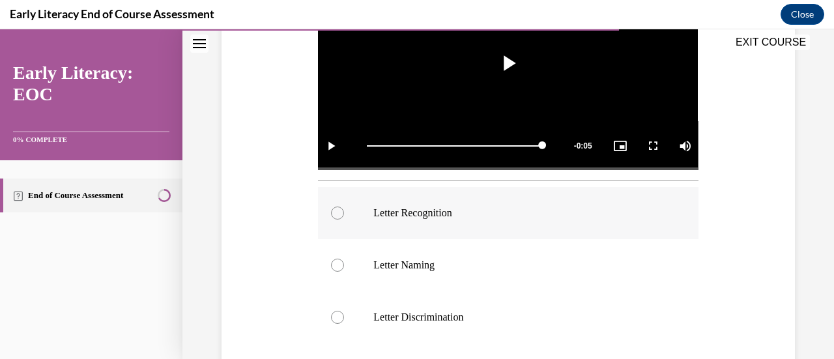
click at [437, 218] on div at bounding box center [508, 213] width 380 height 52
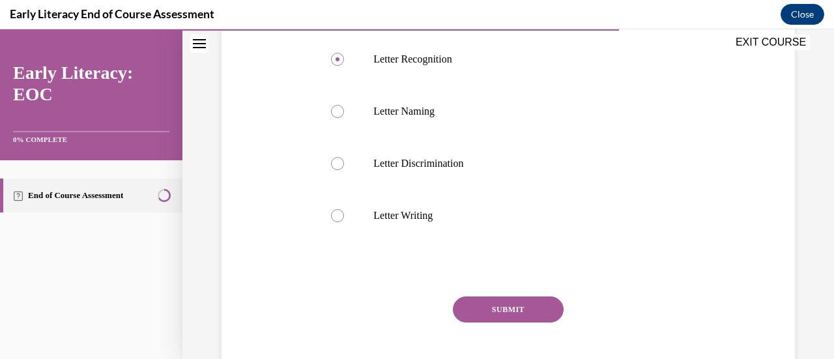
click at [516, 301] on button "SUBMIT" at bounding box center [508, 309] width 111 height 26
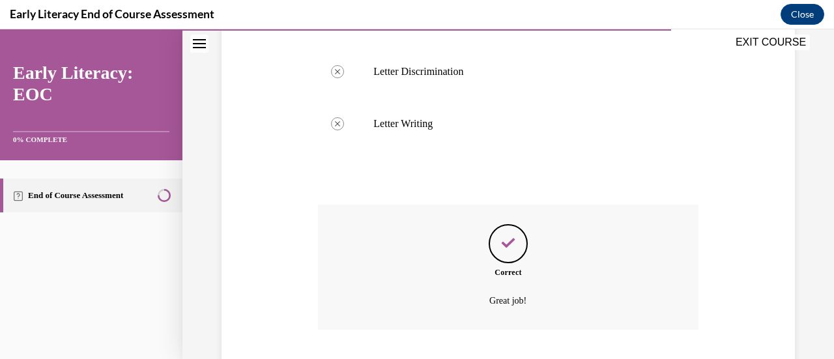
scroll to position [658, 0]
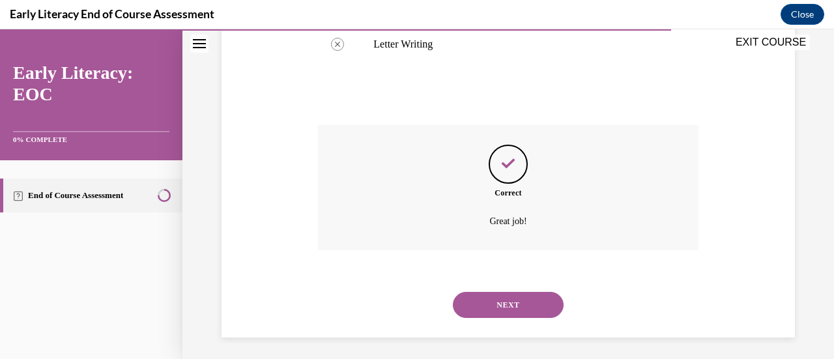
click at [516, 301] on button "NEXT" at bounding box center [508, 305] width 111 height 26
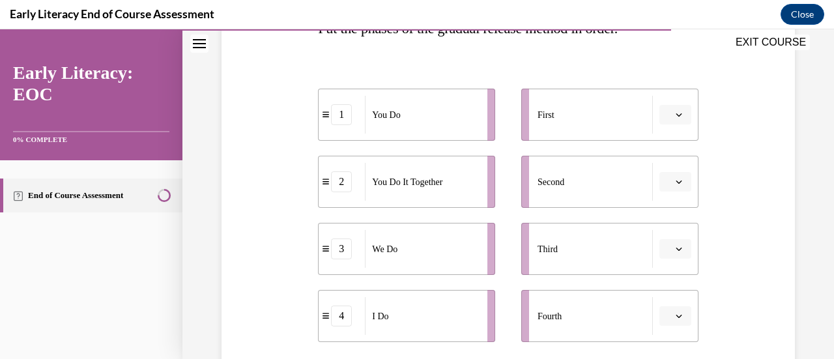
scroll to position [235, 0]
click at [675, 115] on icon "button" at bounding box center [678, 113] width 7 height 7
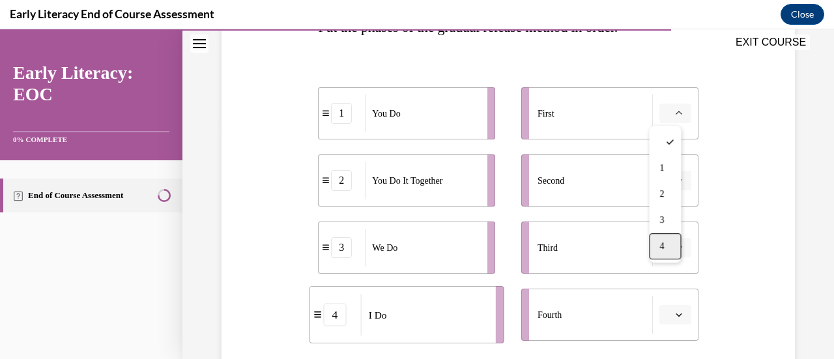
click at [666, 242] on div "4" at bounding box center [665, 246] width 32 height 26
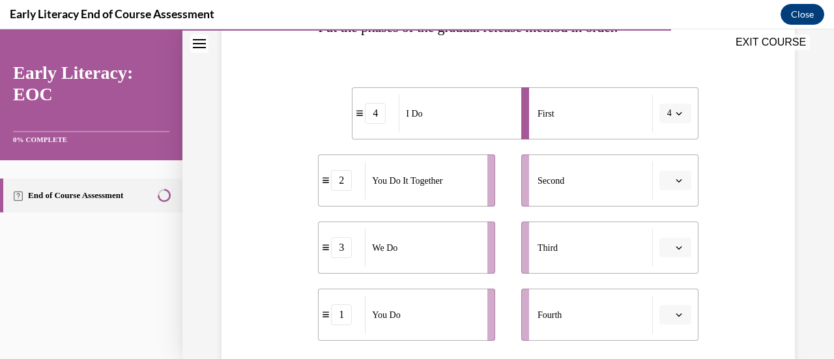
click at [674, 177] on span "button" at bounding box center [678, 180] width 9 height 9
click at [666, 292] on div "3" at bounding box center [665, 287] width 32 height 26
click at [675, 246] on icon "button" at bounding box center [678, 247] width 7 height 7
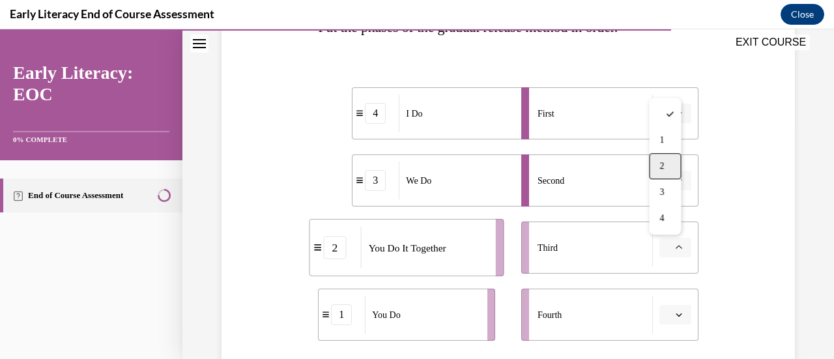
click at [662, 161] on span "2" at bounding box center [661, 166] width 5 height 10
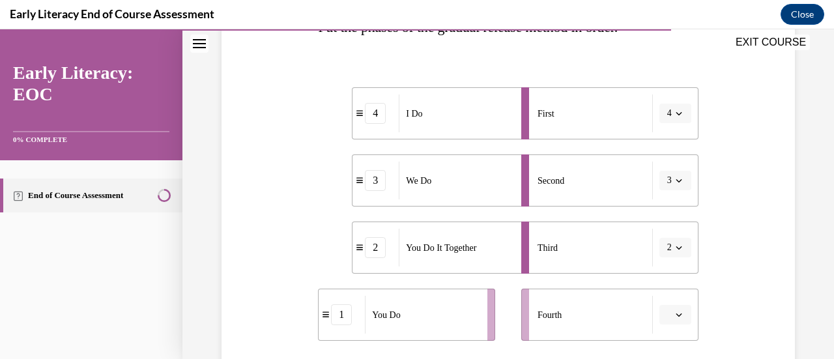
click at [674, 316] on span "button" at bounding box center [678, 314] width 9 height 9
click at [667, 208] on div "1" at bounding box center [665, 207] width 32 height 26
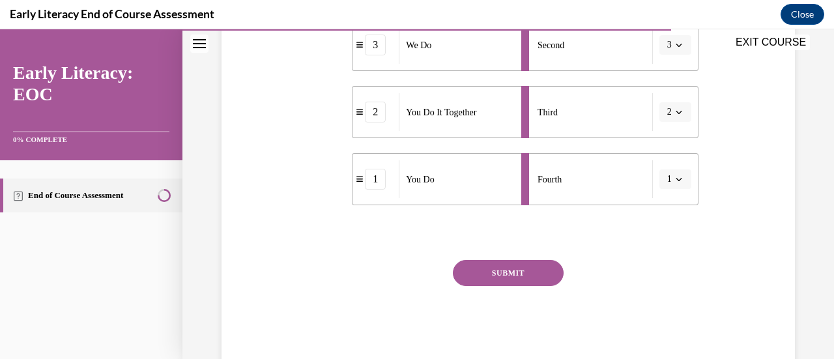
click at [504, 268] on button "SUBMIT" at bounding box center [508, 273] width 111 height 26
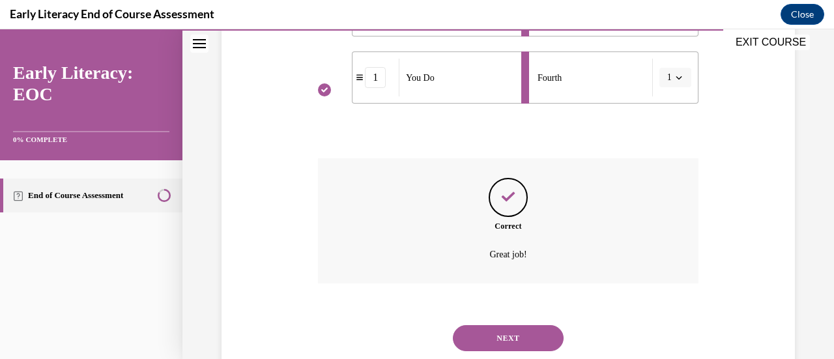
scroll to position [509, 0]
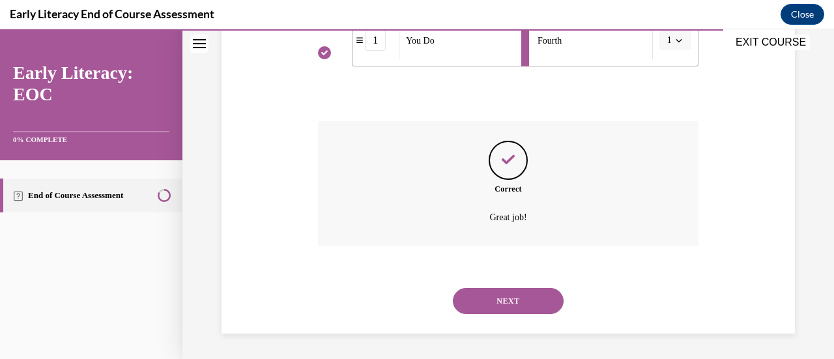
click at [509, 304] on button "NEXT" at bounding box center [508, 301] width 111 height 26
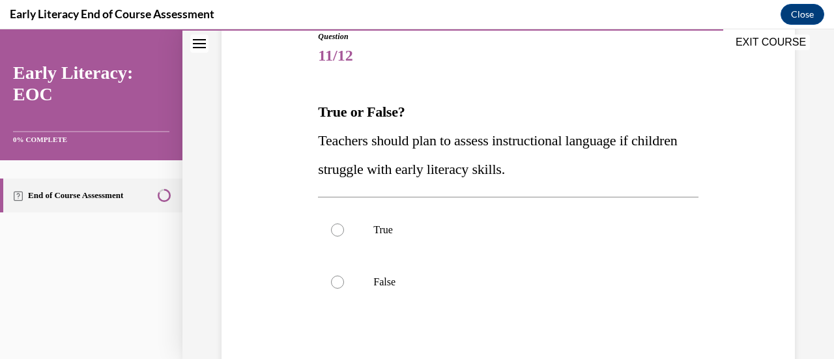
scroll to position [165, 0]
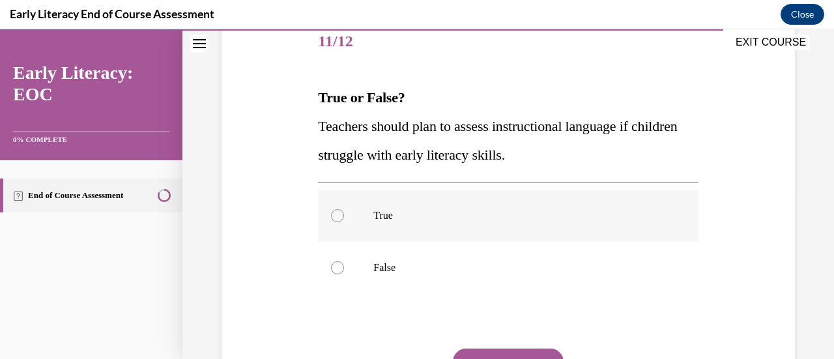
click at [342, 225] on div at bounding box center [508, 215] width 380 height 52
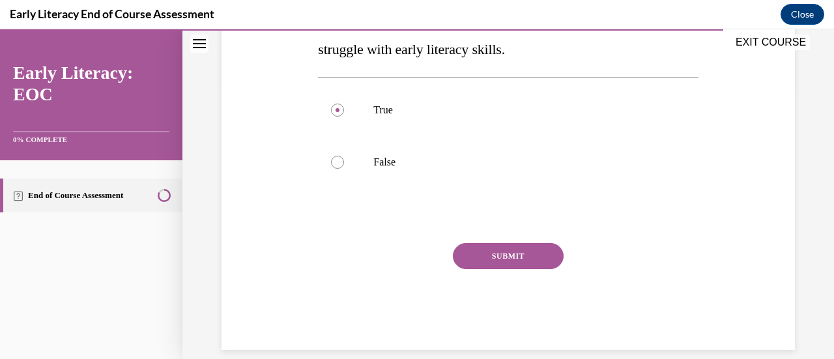
click at [486, 253] on button "SUBMIT" at bounding box center [508, 256] width 111 height 26
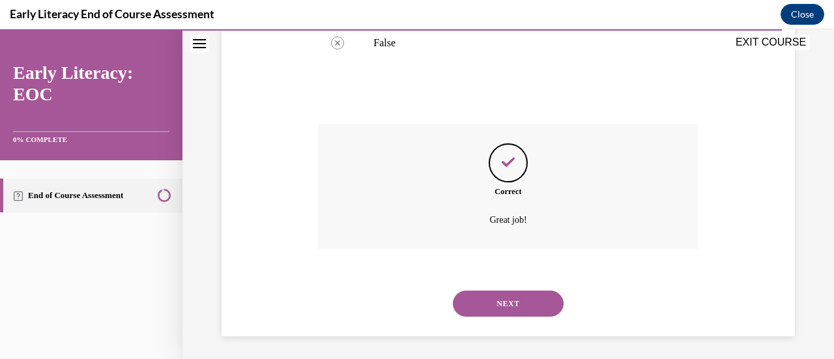
scroll to position [392, 0]
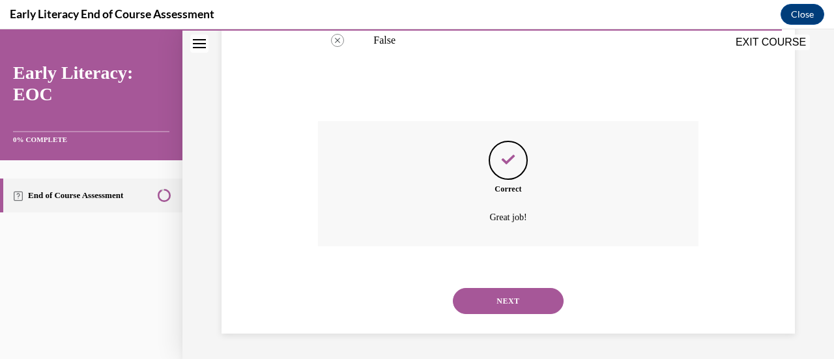
click at [492, 302] on button "NEXT" at bounding box center [508, 301] width 111 height 26
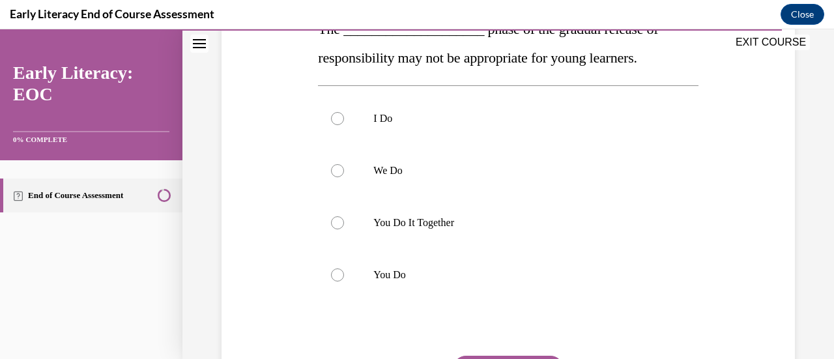
scroll to position [236, 0]
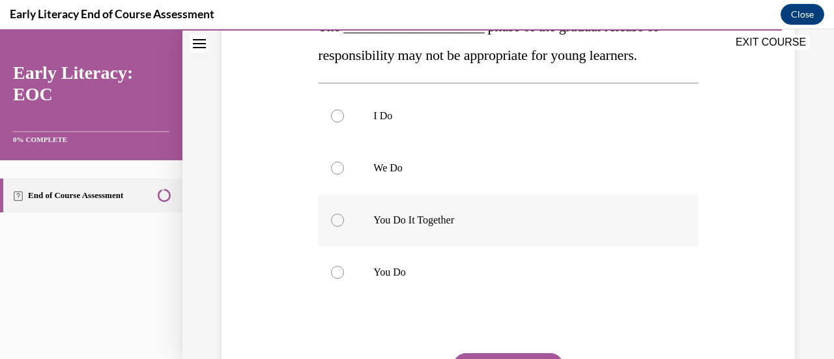
click at [391, 219] on p "You Do It Together" at bounding box center [519, 220] width 292 height 13
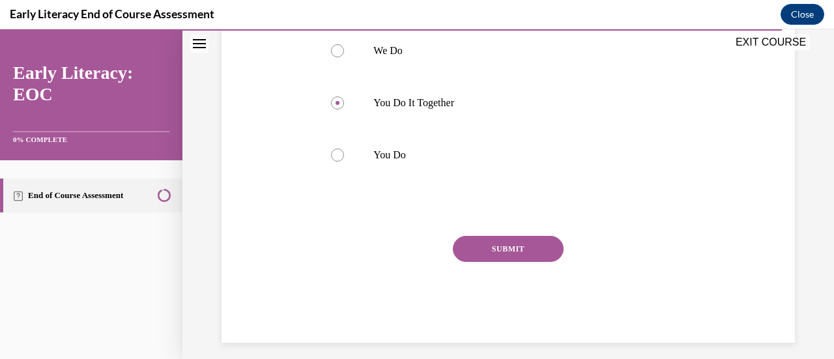
click at [477, 246] on button "SUBMIT" at bounding box center [508, 249] width 111 height 26
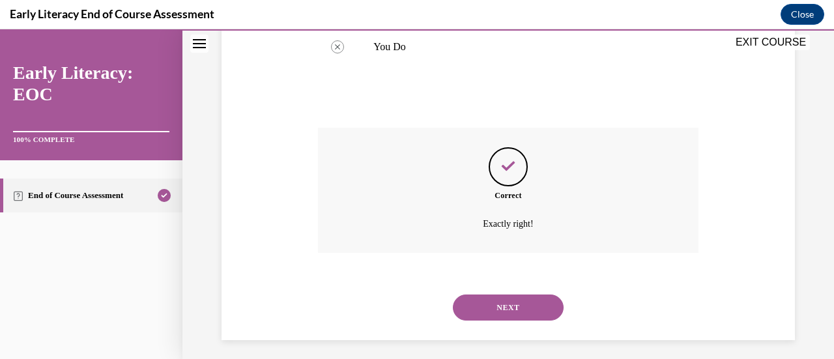
scroll to position [468, 0]
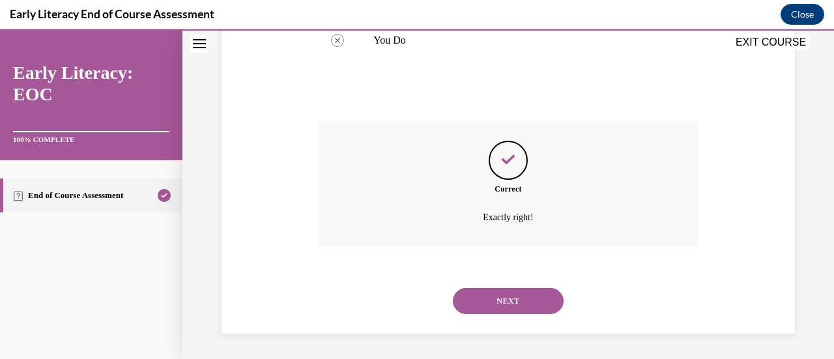
click at [494, 295] on button "NEXT" at bounding box center [508, 301] width 111 height 26
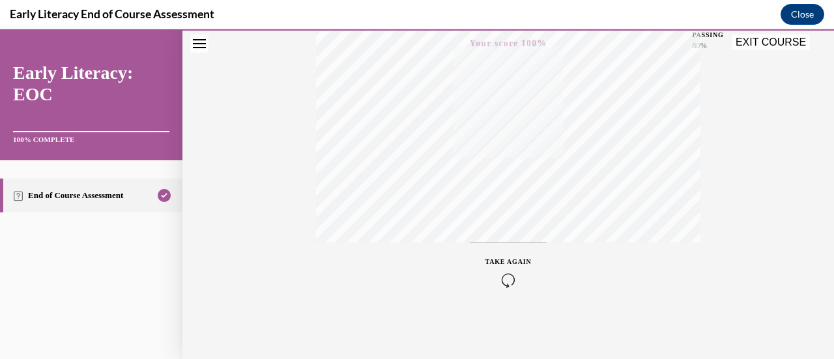
scroll to position [0, 0]
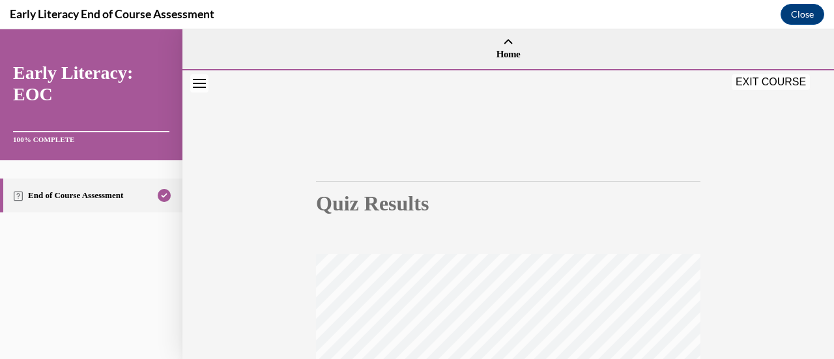
click at [775, 81] on button "EXIT COURSE" at bounding box center [770, 82] width 78 height 16
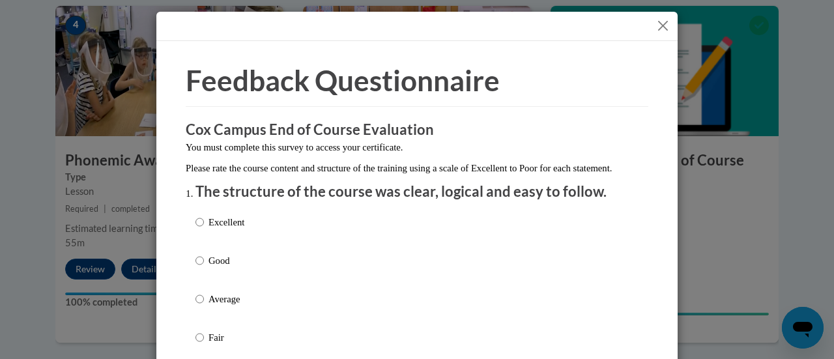
click at [199, 275] on label "Good" at bounding box center [219, 270] width 49 height 35
click at [199, 268] on input "Good" at bounding box center [199, 260] width 8 height 14
radio input "true"
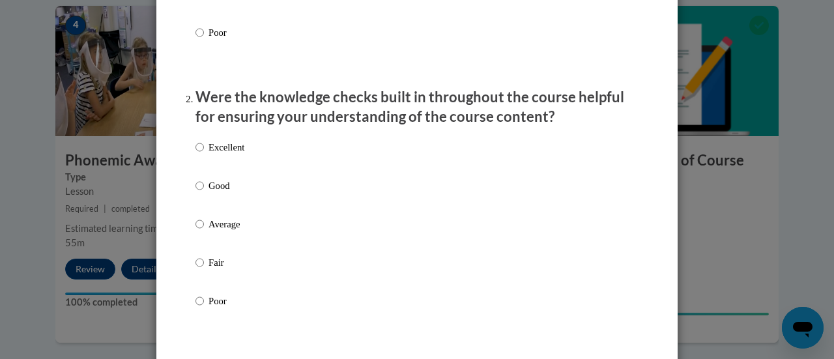
scroll to position [356, 0]
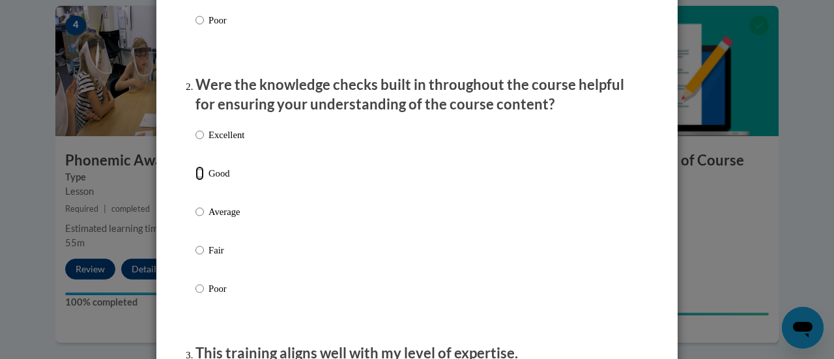
click at [195, 180] on input "Good" at bounding box center [199, 173] width 8 height 14
radio input "true"
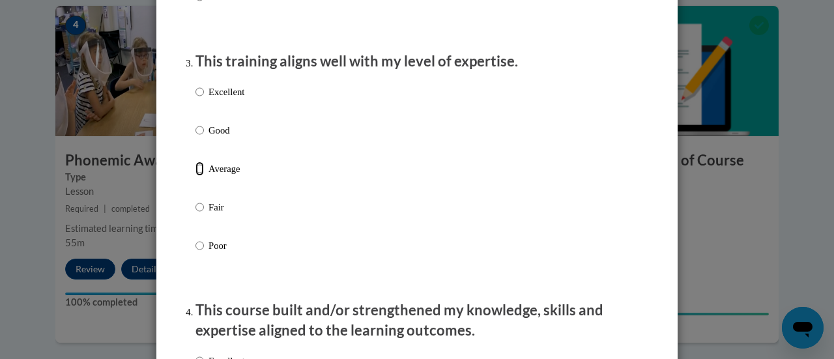
click at [195, 176] on input "Average" at bounding box center [199, 168] width 8 height 14
radio input "true"
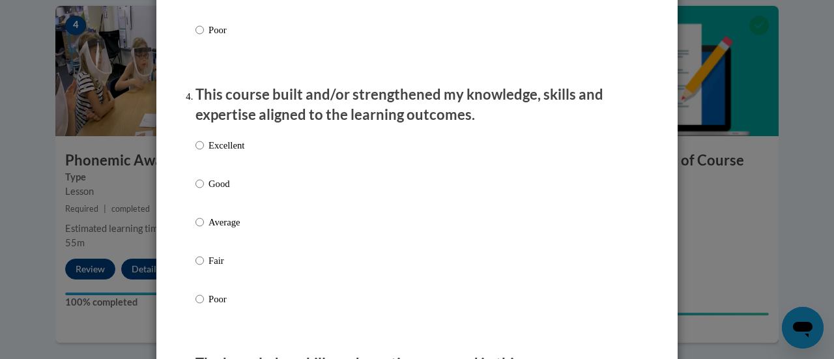
scroll to position [867, 0]
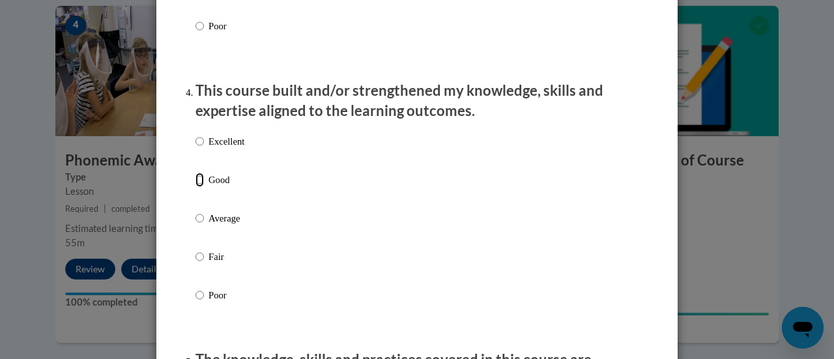
click at [195, 187] on input "Good" at bounding box center [199, 180] width 8 height 14
radio input "true"
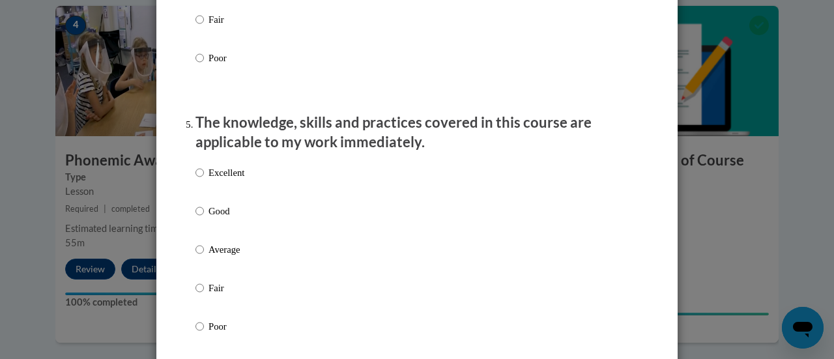
scroll to position [1123, 0]
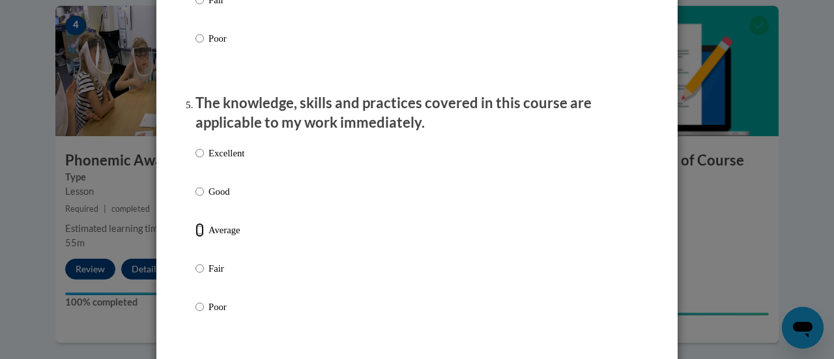
click at [195, 237] on input "Average" at bounding box center [199, 230] width 8 height 14
radio input "true"
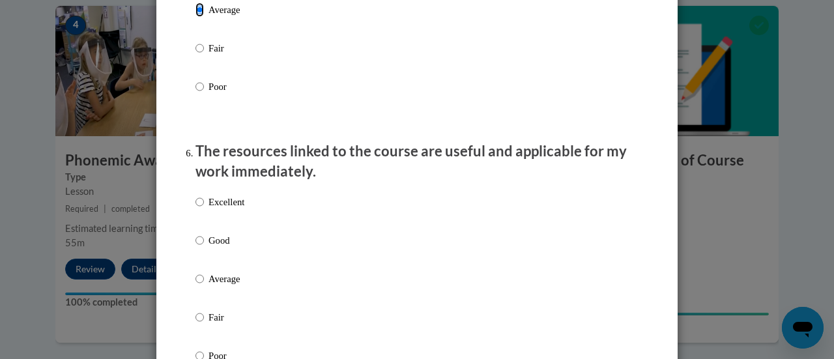
scroll to position [1345, 0]
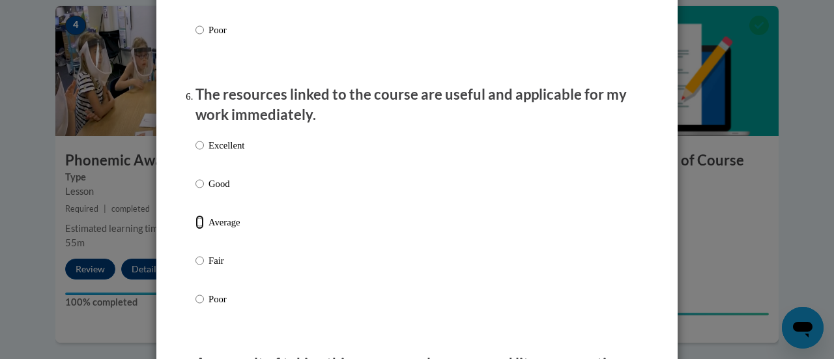
click at [196, 229] on input "Average" at bounding box center [199, 222] width 8 height 14
radio input "true"
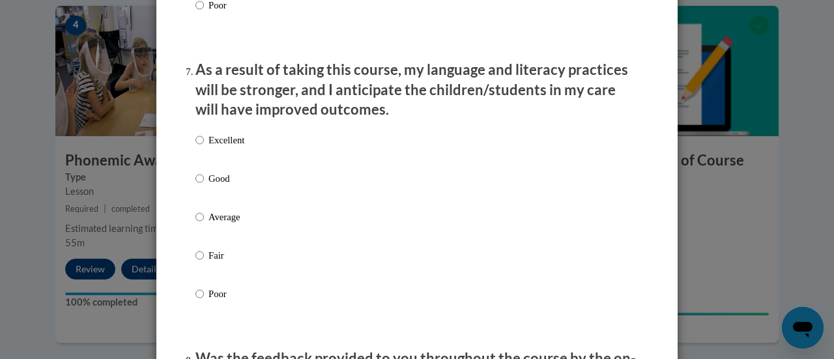
scroll to position [1705, 0]
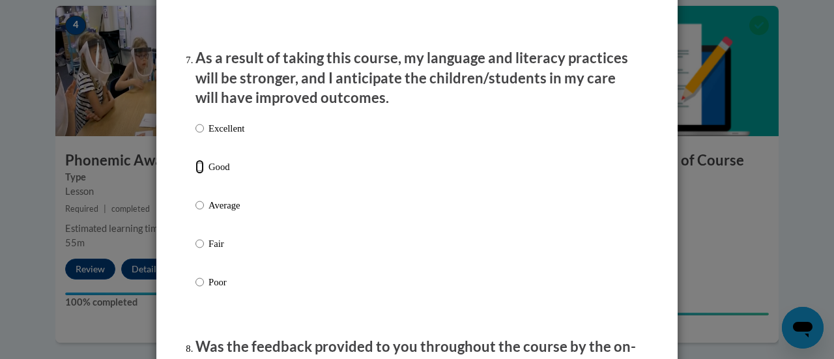
click at [197, 173] on input "Good" at bounding box center [199, 167] width 8 height 14
radio input "true"
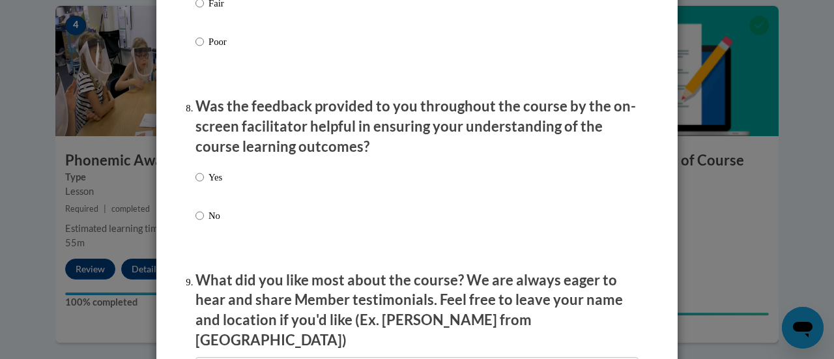
scroll to position [1946, 0]
click at [195, 184] on input "Yes" at bounding box center [199, 176] width 8 height 14
radio input "true"
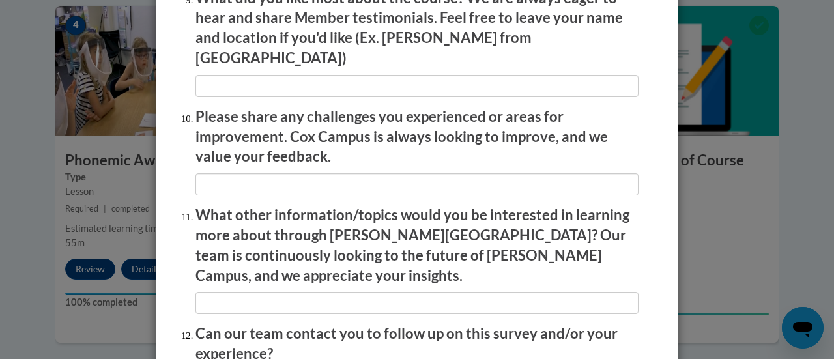
scroll to position [2349, 0]
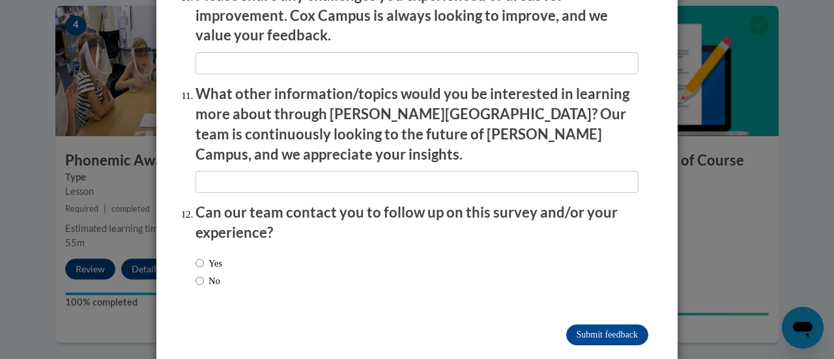
click at [572, 324] on input "Submit feedback" at bounding box center [607, 334] width 82 height 21
